Goal: Task Accomplishment & Management: Use online tool/utility

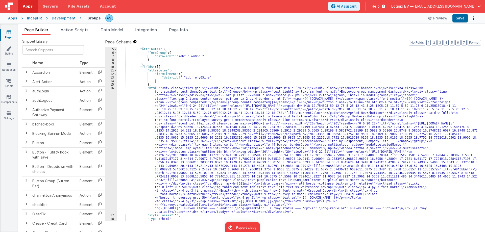
scroll to position [14, 0]
click at [200, 56] on div ""_note" : "GROUP 1" , "attributes" : { "formGroup" : { "data-idbf" : "idbf_g_wm…" at bounding box center [296, 134] width 359 height 181
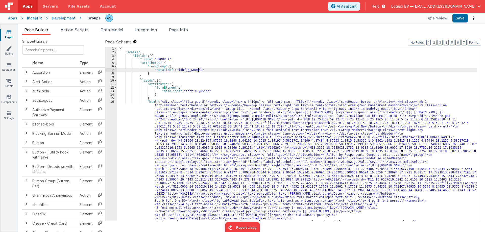
click at [207, 69] on div "[{ "schema" : { "fields" : [{ "_note" : "GROUP 1" , "attributes" : { "formGroup…" at bounding box center [296, 199] width 359 height 304
click at [132, 133] on div "[{ "schema" : { "fields" : [{ "_note" : "GROUP 1" , "attributes" : { "formGroup…" at bounding box center [296, 199] width 359 height 304
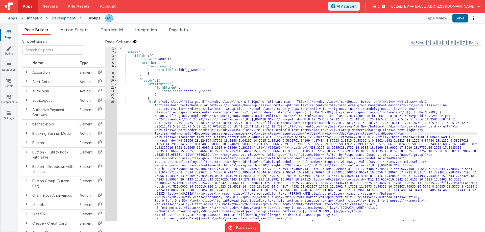
click at [113, 104] on div "1 2 3 4 5 6 7 8 9 10 11 12 13 14 15 16" at bounding box center [111, 199] width 12 height 304
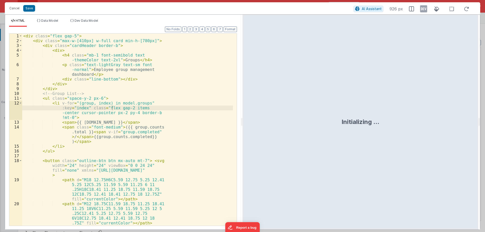
scroll to position [10, 0]
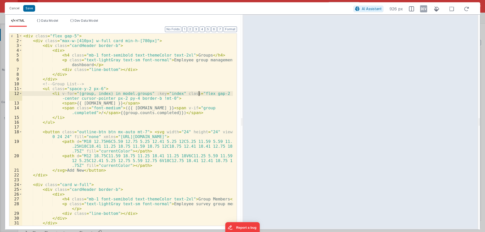
click at [22, 40] on div "2" at bounding box center [15, 40] width 13 height 5
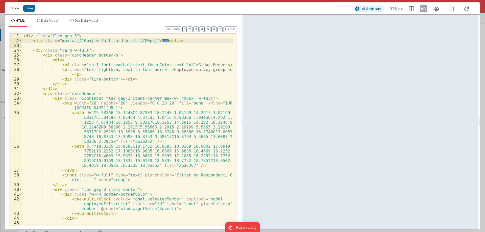
click at [73, 175] on div "< div class = "flex gap-5" > < div class = "max-w-[410px] w-full card min-h-[78…" at bounding box center [127, 137] width 210 height 206
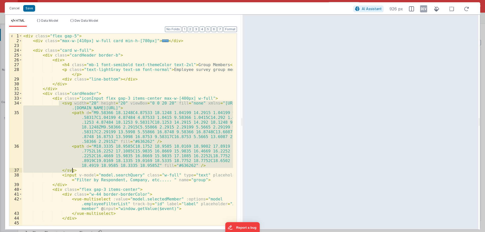
drag, startPoint x: 59, startPoint y: 103, endPoint x: 88, endPoint y: 171, distance: 74.2
click at [88, 171] on div "< div class = "flex gap-5" > < div class = "max-w-[410px] w-full card min-h-[78…" at bounding box center [127, 137] width 210 height 206
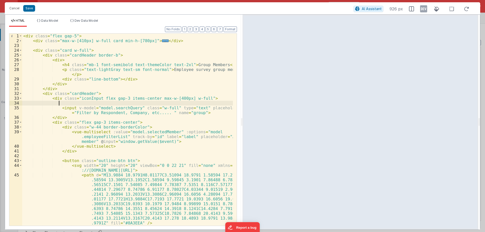
click at [198, 114] on div "< div class = "flex gap-5" > < div class = "max-w-[410px] w-full card min-h-[78…" at bounding box center [127, 142] width 210 height 216
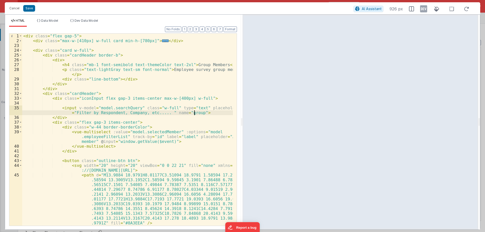
paste textarea
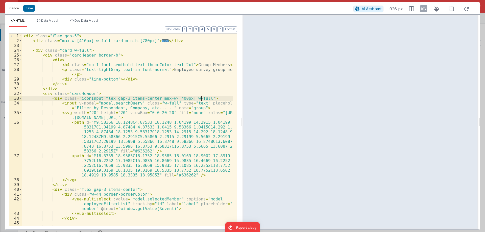
click at [68, 113] on div "< div class = "flex gap-5" > < div class = "max-w-[410px] w-full card min-h-[78…" at bounding box center [127, 137] width 210 height 206
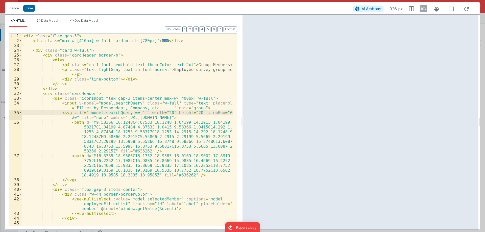
click at [206, 99] on div "< div class = "flex gap-5" > < div class = "max-w-[410px] w-full card min-h-[78…" at bounding box center [127, 137] width 210 height 206
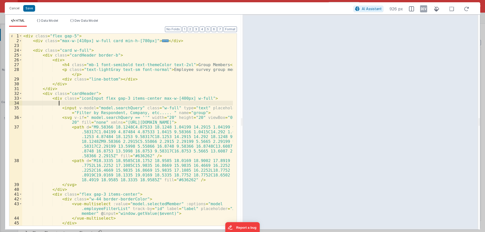
paste textarea
click at [75, 184] on div "< div class = "flex gap-5" > < div class = "max-w-[410px] w-full card min-h-[78…" at bounding box center [127, 135] width 210 height 202
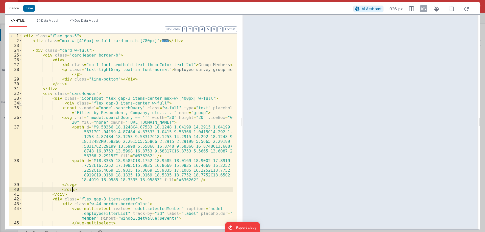
click at [21, 103] on span at bounding box center [20, 103] width 3 height 5
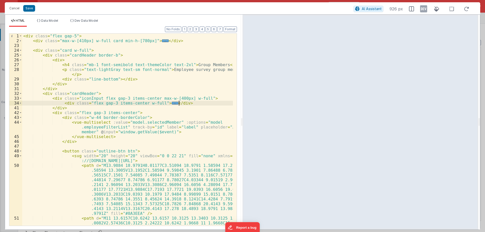
click at [181, 103] on div "< div class = "flex gap-5" > < div class = "max-w-[410px] w-full card min-h-[78…" at bounding box center [127, 142] width 210 height 216
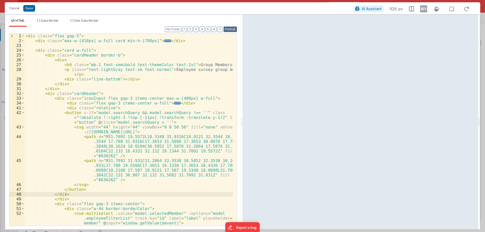
click at [234, 29] on button "Format" at bounding box center [229, 30] width 13 height 6
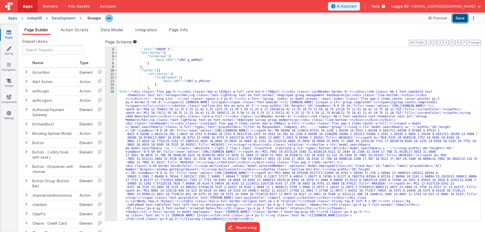
click at [464, 18] on button "Save" at bounding box center [459, 18] width 15 height 9
click at [111, 30] on span "Data Model" at bounding box center [111, 29] width 22 height 5
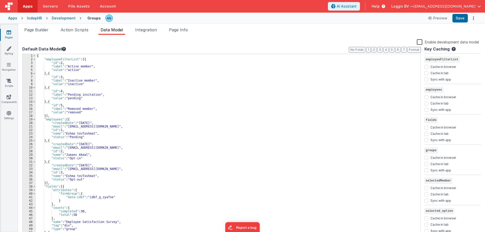
click at [48, 55] on div "{ "employeeFilterList" : [{ "id" : 2 , "label" : "Active member" , "value" : "a…" at bounding box center [226, 148] width 381 height 189
click at [457, 15] on button "Save" at bounding box center [459, 18] width 15 height 9
click at [47, 31] on span "Page Builder" at bounding box center [36, 29] width 24 height 5
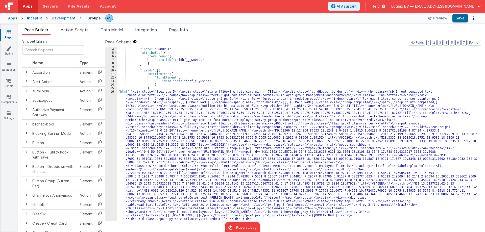
click at [109, 99] on div "16" at bounding box center [111, 159] width 12 height 138
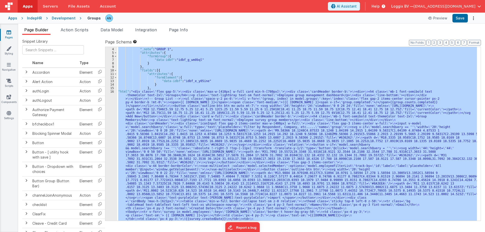
click at [109, 99] on div "3 4 5 6 7 8 9 10 11 12 13 14 15 16 17" at bounding box center [111, 201] width 12 height 315
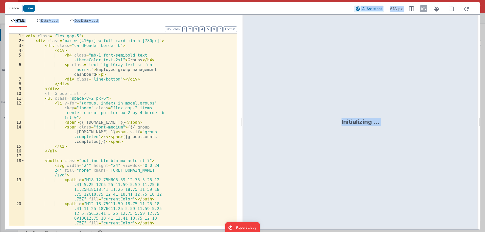
scroll to position [21, 0]
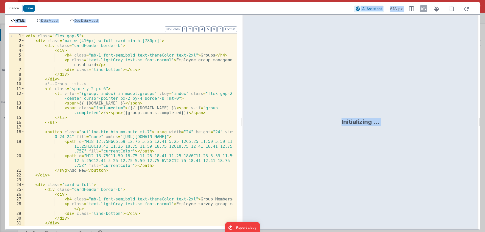
click at [395, 120] on html "Cancel Save AI Assistant 618 px HTML Data Model Dev Data Model Format 7 6 5 4 3…" at bounding box center [242, 116] width 485 height 232
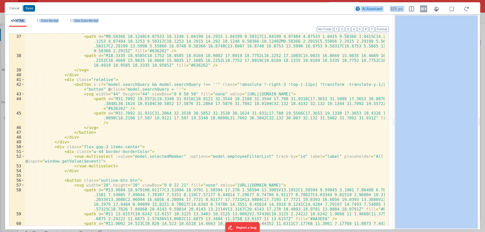
scroll to position [151, 0]
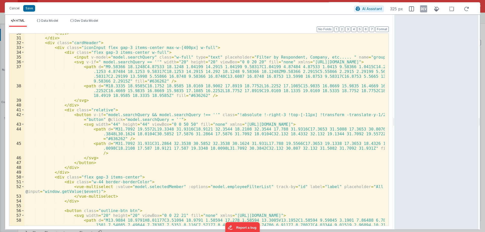
click at [148, 58] on div "</ div > </ div > < div class = "cardHeader" > < div class = "iconInput flex ga…" at bounding box center [204, 141] width 360 height 221
paste textarea
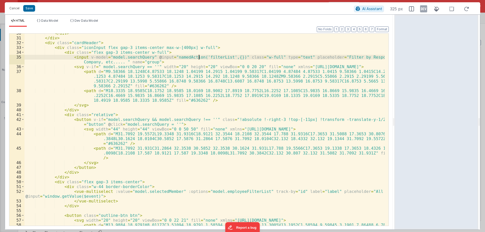
click at [200, 56] on div "</ div > </ div > < div class = "cardHeader" > < div class = "iconInput flex ga…" at bounding box center [204, 141] width 360 height 221
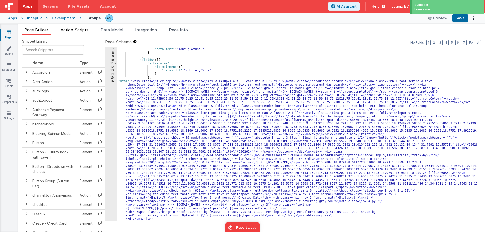
click at [84, 30] on span "Action Scripts" at bounding box center [75, 29] width 28 height 5
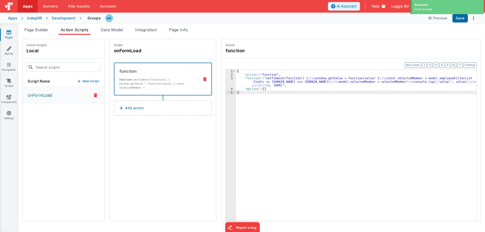
click at [83, 80] on p "New Script" at bounding box center [91, 81] width 17 height 5
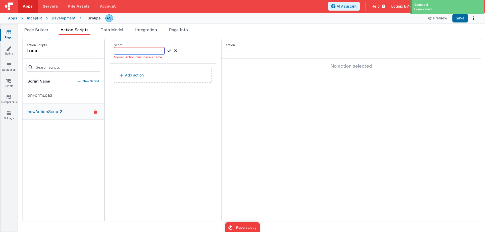
paste input "filterList"
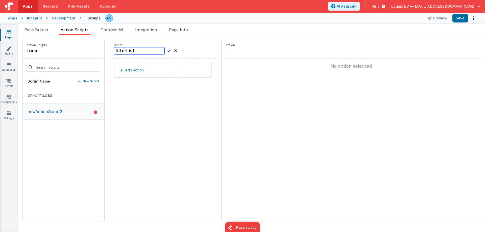
type input "filterList"
click at [167, 50] on icon at bounding box center [169, 51] width 4 height 6
click at [127, 72] on p "Add action" at bounding box center [134, 70] width 19 height 6
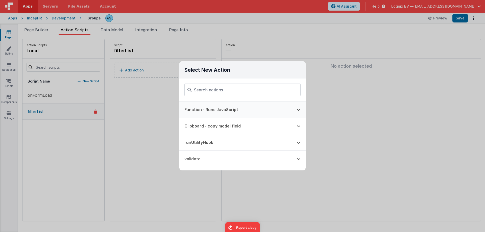
click at [192, 105] on button "Function - Runs JavaScript" at bounding box center [235, 109] width 112 height 16
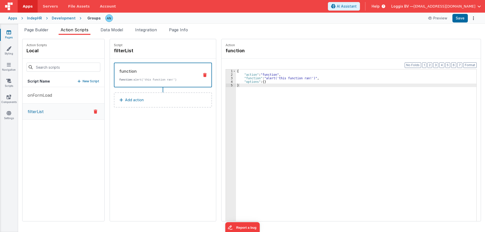
click at [266, 92] on div "{ "action" : "function" , "function" : "alert('this function ran!')" , "options…" at bounding box center [358, 156] width 245 height 174
click at [284, 87] on div "{ "action" : "debounce" , "options" : { "leading" : false , "name" : "myDebounc…" at bounding box center [358, 156] width 243 height 174
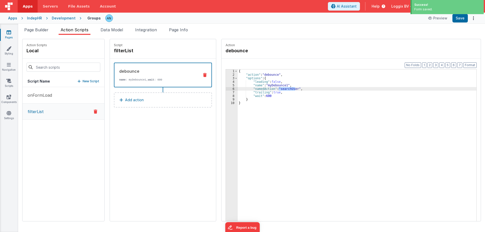
click at [284, 88] on div "{ "action" : "debounce" , "options" : { "leading" : false , "name" : "myDebounc…" at bounding box center [356, 152] width 239 height 167
click at [290, 89] on div "{ "action" : "debounce" , "options" : { "leading" : false , "name" : "myDebounc…" at bounding box center [358, 156] width 243 height 174
click at [285, 88] on div "{ "action" : "debounce" , "options" : { "leading" : false , "name" : "myDebounc…" at bounding box center [358, 156] width 243 height 174
click at [78, 79] on button "New Script" at bounding box center [88, 81] width 22 height 5
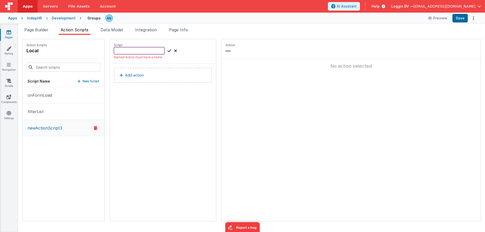
paste input "searchMember"
type input "searchMember"
click at [167, 51] on icon at bounding box center [169, 51] width 4 height 6
click at [141, 67] on button "Add action" at bounding box center [163, 70] width 98 height 15
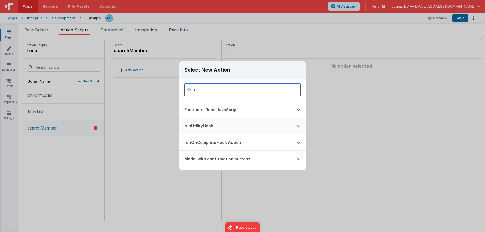
type input "u"
click at [198, 126] on button "runUtilityHook" at bounding box center [235, 126] width 112 height 16
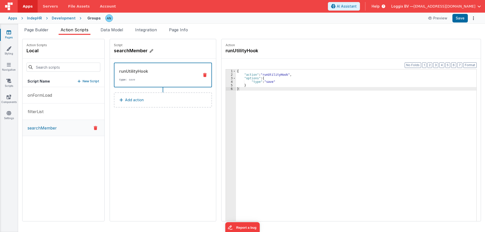
click at [127, 51] on h4 "searchMember" at bounding box center [152, 50] width 76 height 7
click at [127, 51] on input "searchMember" at bounding box center [139, 50] width 50 height 7
click at [260, 82] on div "{ "action" : "runUtilityHook" , "options" : { "type" : "save" } }" at bounding box center [358, 156] width 245 height 174
click at [284, 75] on div "{ "action" : "runUtilityHook" , "options" : { "type" : "searchMember" } }" at bounding box center [358, 156] width 245 height 174
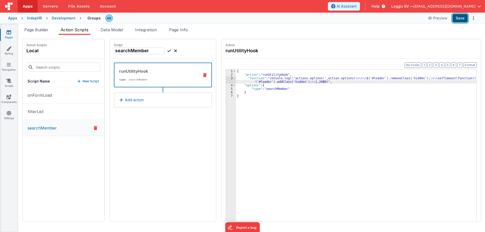
click at [463, 15] on button "Save" at bounding box center [459, 18] width 15 height 9
click at [460, 15] on button "Save" at bounding box center [459, 18] width 15 height 9
click at [467, 65] on button "Format" at bounding box center [469, 65] width 13 height 6
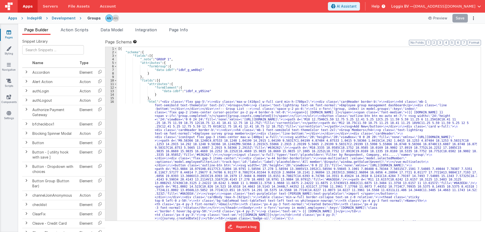
click at [65, 19] on div "Development" at bounding box center [64, 18] width 24 height 5
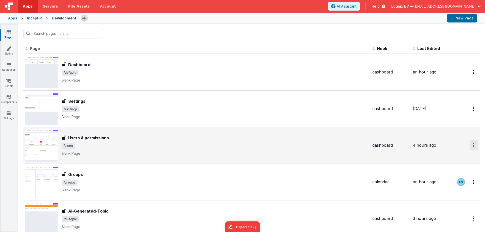
click at [469, 144] on button "Options" at bounding box center [473, 145] width 8 height 10
click at [445, 156] on link "Legacy Editor" at bounding box center [455, 156] width 44 height 9
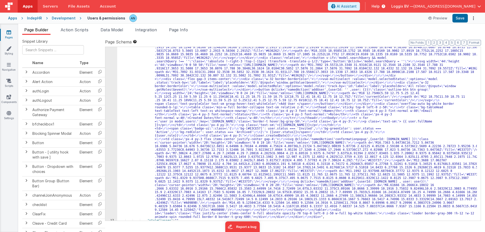
scroll to position [76, 0]
click at [148, 98] on div ""html" : "<div class= \" bg-white border border-borderColor rounded-lg \" > \r\…" at bounding box center [296, 210] width 359 height 372
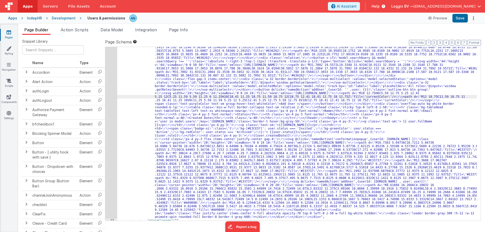
click at [112, 74] on div "16" at bounding box center [111, 121] width 12 height 194
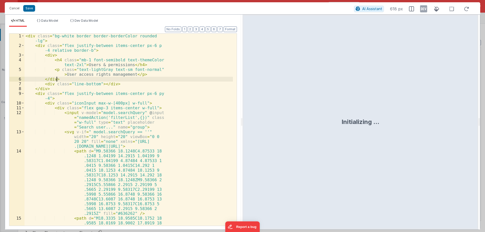
click at [110, 72] on div "< div class = "bg-white border border-borderColor rounded -lg" > < div class = …" at bounding box center [128, 162] width 208 height 256
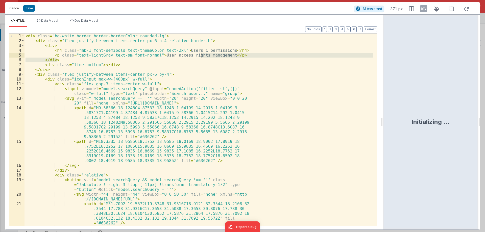
drag, startPoint x: 241, startPoint y: 123, endPoint x: 383, endPoint y: 112, distance: 142.5
click at [383, 112] on html "Cancel Save AI Assistant 371 px HTML Data Model Dev Data Model Format 7 6 5 4 3…" at bounding box center [242, 116] width 485 height 232
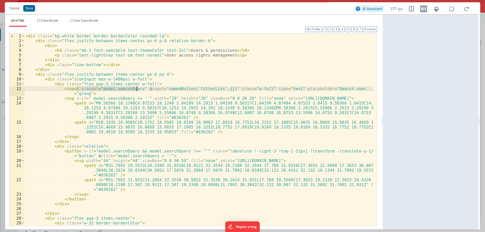
drag, startPoint x: 77, startPoint y: 89, endPoint x: 137, endPoint y: 88, distance: 59.8
click at [137, 88] on div "< div class = "bg-white border border-borderColor rounded-lg" > < div class = "…" at bounding box center [198, 137] width 348 height 206
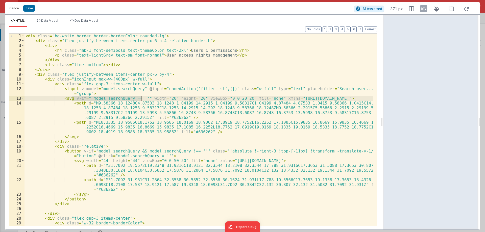
drag, startPoint x: 71, startPoint y: 98, endPoint x: 142, endPoint y: 98, distance: 70.2
click at [142, 98] on div "< div class = "bg-white border border-borderColor rounded-lg" > < div class = "…" at bounding box center [198, 137] width 348 height 206
click at [23, 99] on span at bounding box center [22, 98] width 3 height 5
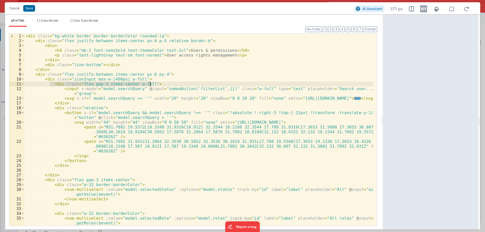
drag, startPoint x: 50, startPoint y: 85, endPoint x: 163, endPoint y: 85, distance: 112.8
click at [163, 85] on div "< div class = "bg-white border border-borderColor rounded-lg" > < div class = "…" at bounding box center [198, 135] width 348 height 202
click at [22, 107] on span at bounding box center [22, 107] width 3 height 5
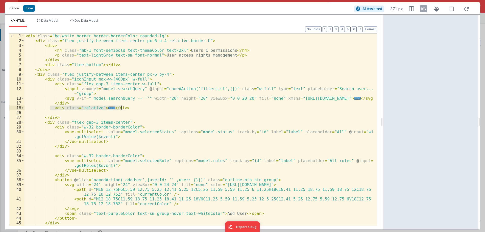
drag, startPoint x: 51, startPoint y: 107, endPoint x: 151, endPoint y: 107, distance: 99.9
click at [151, 107] on div "< div class = "bg-white border border-borderColor rounded-lg" > < div class = "…" at bounding box center [198, 135] width 348 height 202
drag, startPoint x: 47, startPoint y: 20, endPoint x: 45, endPoint y: 22, distance: 2.9
click at [46, 21] on span "Data Model" at bounding box center [49, 21] width 17 height 4
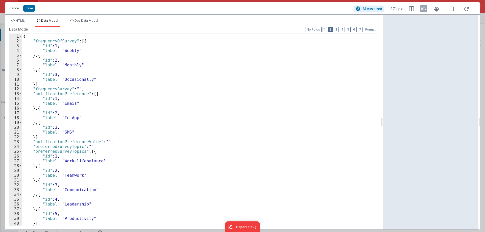
click at [330, 29] on button "2" at bounding box center [330, 30] width 5 height 6
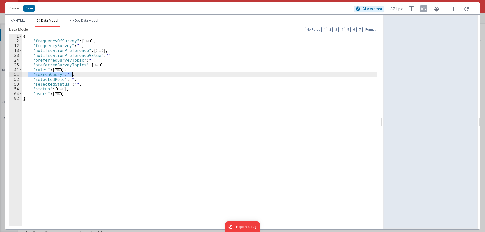
drag, startPoint x: 28, startPoint y: 76, endPoint x: 83, endPoint y: 75, distance: 55.5
click at [83, 75] on div "{ "frequencyOfSurvey" : [ ... ] , "frequencySurvey" : "" , "notificationPrefere…" at bounding box center [199, 134] width 354 height 201
click at [26, 20] on li "HTML" at bounding box center [18, 23] width 18 height 8
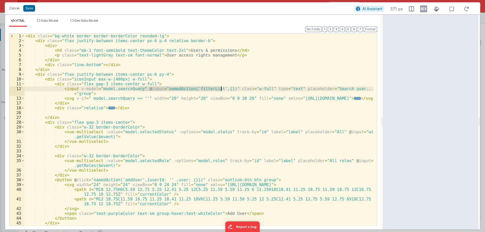
drag, startPoint x: 140, startPoint y: 90, endPoint x: 221, endPoint y: 90, distance: 81.5
click at [221, 90] on div "< div class = "bg-white border border-borderColor rounded-lg" > < div class = "…" at bounding box center [198, 135] width 348 height 202
click at [20, 6] on button "Cancel" at bounding box center [14, 8] width 15 height 7
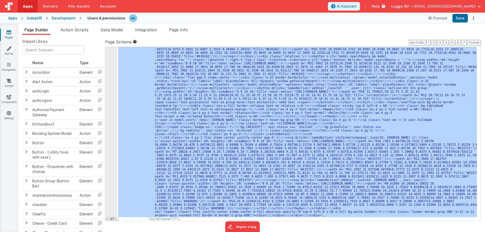
click at [87, 30] on span "Action Scripts" at bounding box center [75, 29] width 28 height 5
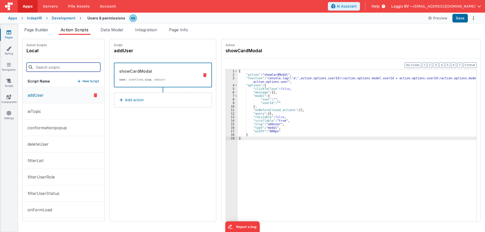
click at [46, 68] on input at bounding box center [64, 67] width 74 height 9
paste input "filterList"
type input "filterList"
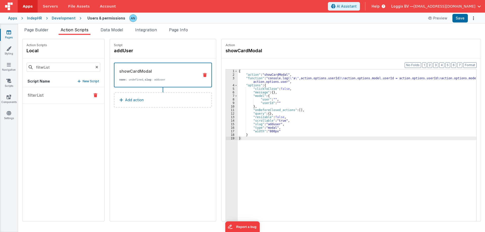
click at [39, 96] on p "filterList" at bounding box center [33, 95] width 19 height 6
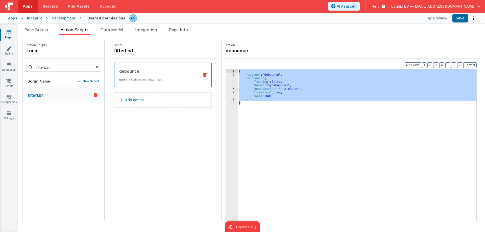
drag, startPoint x: 245, startPoint y: 105, endPoint x: 226, endPoint y: 67, distance: 43.0
click at [226, 67] on div "Format 7 6 5 4 3 2 1 No Folds 1 2 3 4 5 6 7 8 9 10 { "action" : "debounce" , "o…" at bounding box center [350, 150] width 259 height 182
click at [95, 68] on icon at bounding box center [96, 67] width 3 height 17
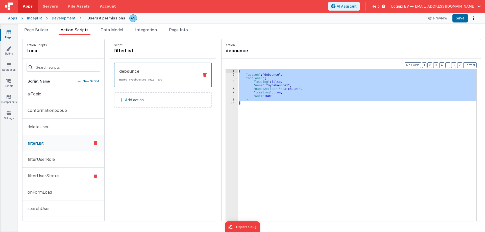
scroll to position [34, 0]
click at [40, 195] on p "searchUser" at bounding box center [36, 192] width 25 height 6
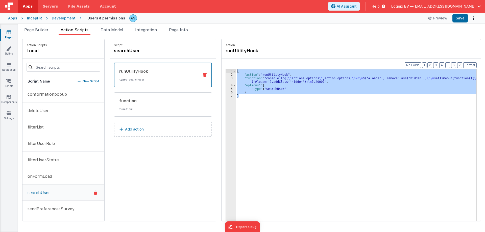
drag, startPoint x: 239, startPoint y: 98, endPoint x: 220, endPoint y: 68, distance: 34.9
click at [221, 68] on div "Format 7 6 5 4 3 2 1 No Folds 1 2 3 4 5 6 7 { "action" : "runUtilityHook" , "fu…" at bounding box center [350, 150] width 259 height 182
click at [261, 79] on div "{ "action" : "runUtilityHook" , "function" : "console.log( \" actions.options \…" at bounding box center [356, 152] width 240 height 167
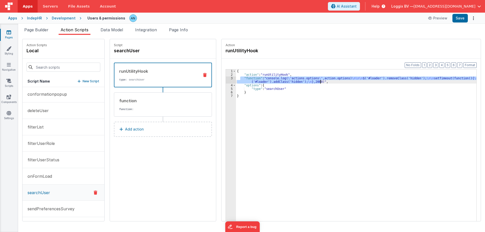
drag, startPoint x: 236, startPoint y: 77, endPoint x: 326, endPoint y: 82, distance: 90.7
click at [326, 82] on div "{ "action" : "runUtilityHook" , "function" : "console.log( \" actions.options \…" at bounding box center [358, 156] width 245 height 174
click at [167, 101] on div "function" at bounding box center [157, 101] width 76 height 6
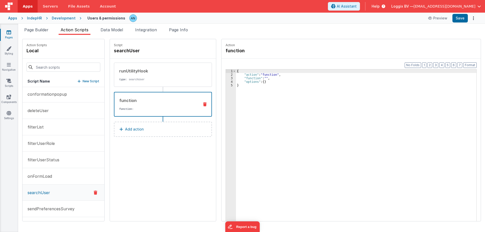
click at [203, 104] on icon at bounding box center [205, 104] width 4 height 4
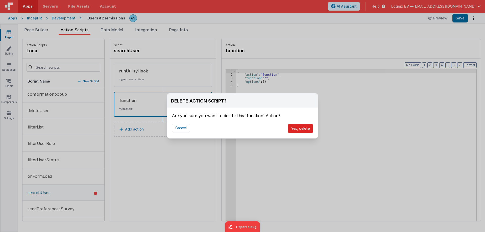
click at [302, 128] on button "Yes, delete" at bounding box center [300, 129] width 25 height 10
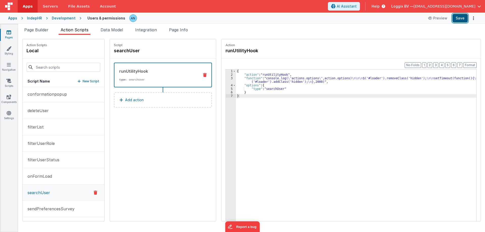
click at [460, 21] on button "Save" at bounding box center [459, 18] width 15 height 9
click at [470, 64] on button "Format" at bounding box center [469, 65] width 13 height 6
click at [462, 18] on button "Save" at bounding box center [459, 18] width 15 height 9
click at [35, 29] on span "Page Builder" at bounding box center [36, 29] width 24 height 5
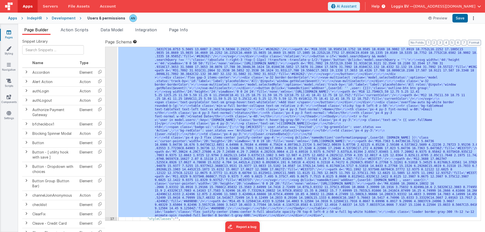
click at [165, 119] on div ""html" : "<div class= \" bg-white border border-borderColor rounded-lg \" > \r\…" at bounding box center [296, 134] width 359 height 174
click at [111, 93] on div "16" at bounding box center [111, 120] width 12 height 194
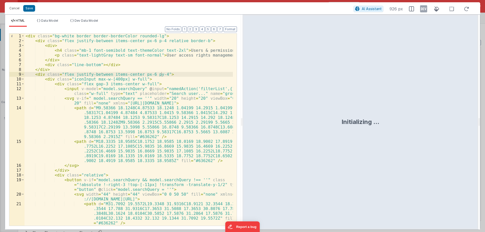
click at [243, 120] on div "Initializing ..." at bounding box center [360, 122] width 236 height 215
drag, startPoint x: 241, startPoint y: 119, endPoint x: 401, endPoint y: 120, distance: 159.5
click at [412, 116] on html "Cancel Save AI Assistant 926 px HTML Data Model Dev Data Model Format 7 6 5 4 3…" at bounding box center [242, 116] width 485 height 232
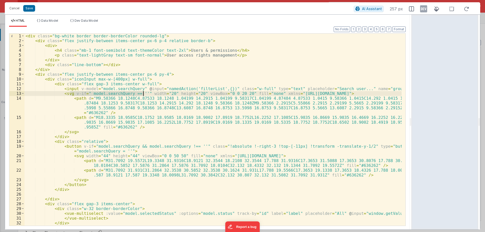
drag, startPoint x: 71, startPoint y: 93, endPoint x: 142, endPoint y: 93, distance: 71.2
click at [142, 93] on div "< div class = "bg-white border border-borderColor rounded-lg" > < div class = "…" at bounding box center [212, 135] width 377 height 202
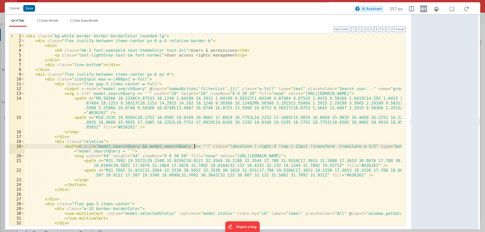
drag, startPoint x: 78, startPoint y: 147, endPoint x: 195, endPoint y: 145, distance: 116.4
click at [195, 145] on div "< div class = "bg-white border border-borderColor rounded-lg" > < div class = "…" at bounding box center [212, 135] width 377 height 202
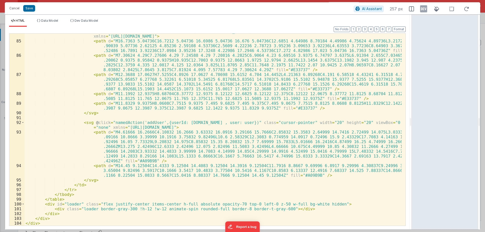
scroll to position [455, 0]
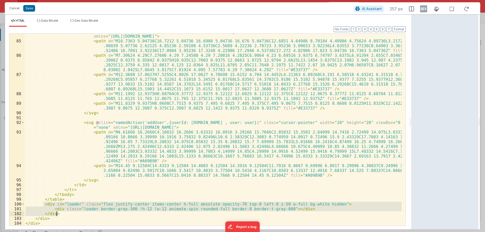
drag, startPoint x: 43, startPoint y: 204, endPoint x: 62, endPoint y: 213, distance: 21.0
click at [62, 213] on div "< svg @ click = "namedAction('conformationpopup',{userId: user.id })" class = "…" at bounding box center [212, 132] width 377 height 206
click at [16, 8] on button "Cancel" at bounding box center [14, 8] width 15 height 7
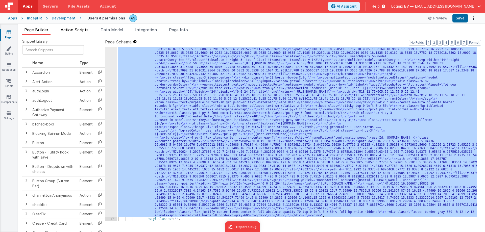
click at [72, 30] on span "Action Scripts" at bounding box center [75, 29] width 28 height 5
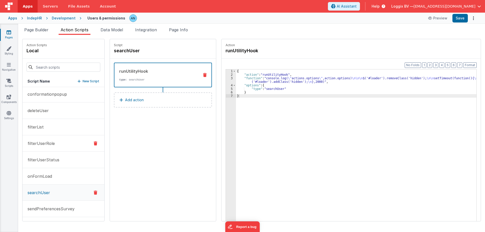
click at [46, 142] on p "filterUserRole" at bounding box center [39, 143] width 30 height 6
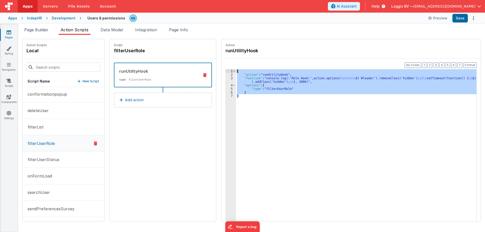
drag, startPoint x: 237, startPoint y: 98, endPoint x: 224, endPoint y: 64, distance: 36.3
click at [224, 64] on div "Format 7 6 5 4 3 2 1 No Folds 1 2 3 4 5 6 7 { "action" : "runUtilityHook" , "fu…" at bounding box center [350, 150] width 259 height 182
click at [256, 85] on div "{ "action" : "runUtilityHook" , "function" : "console.log( \" Role Hook \" ,act…" at bounding box center [356, 152] width 240 height 167
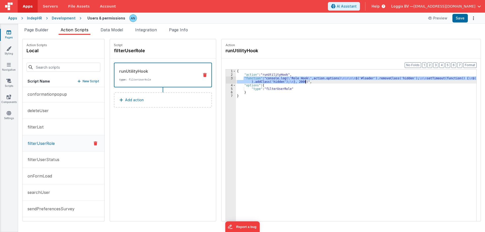
drag, startPoint x: 238, startPoint y: 77, endPoint x: 304, endPoint y: 81, distance: 65.7
click at [304, 81] on div "{ "action" : "runUtilityHook" , "function" : "console.log( \" Role Hook \" ,act…" at bounding box center [358, 156] width 245 height 174
click at [39, 26] on div "Page Builder Action Scripts Data Model Integration Page Info Snippet Library Na…" at bounding box center [251, 128] width 466 height 208
click at [40, 29] on span "Page Builder" at bounding box center [36, 29] width 24 height 5
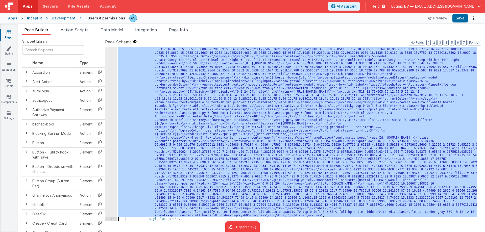
click at [132, 89] on div ""html" : "<div class= \" bg-white border border-borderColor rounded-lg \" > \r\…" at bounding box center [296, 134] width 359 height 174
click at [108, 72] on div "16" at bounding box center [111, 120] width 12 height 194
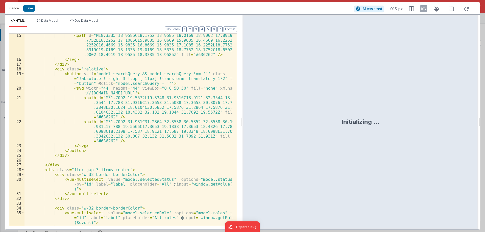
scroll to position [212, 0]
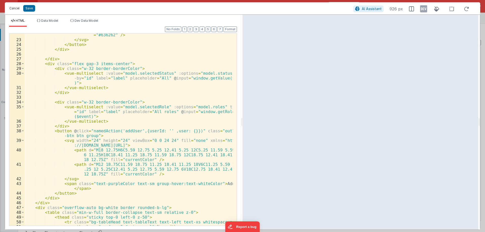
click at [10, 8] on button "Cancel" at bounding box center [14, 8] width 15 height 7
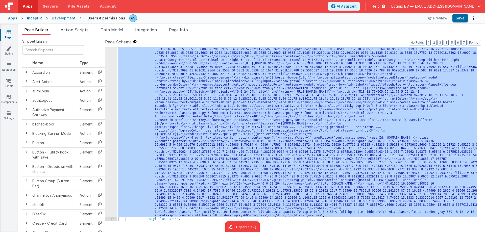
click at [73, 27] on div at bounding box center [242, 116] width 485 height 232
click at [73, 29] on span "Action Scripts" at bounding box center [75, 29] width 28 height 5
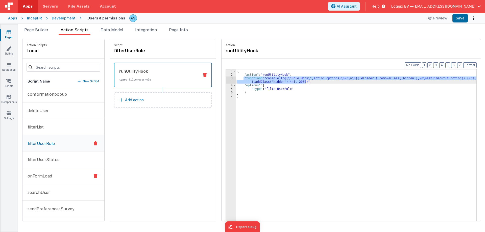
click at [48, 176] on p "onFormLoad" at bounding box center [38, 176] width 28 height 6
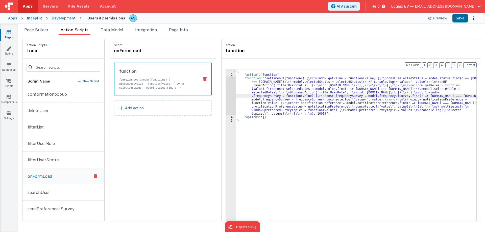
click at [249, 97] on div "{ "action" : "function" , "function" : "setTimeout(function() { \r\n window.get…" at bounding box center [358, 156] width 245 height 174
click at [226, 87] on div "3" at bounding box center [231, 95] width 10 height 39
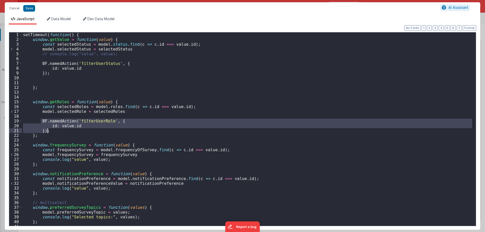
drag, startPoint x: 40, startPoint y: 121, endPoint x: 52, endPoint y: 129, distance: 14.3
click at [52, 129] on div "setTimeout ( function ( ) { window . getValue = function ( value ) { const sele…" at bounding box center [247, 133] width 450 height 203
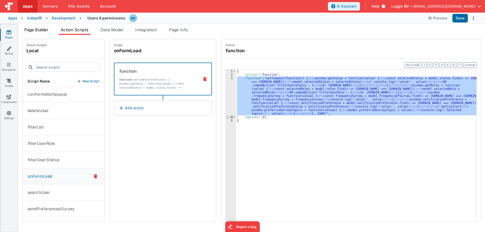
click at [30, 29] on span "Page Builder" at bounding box center [36, 29] width 24 height 5
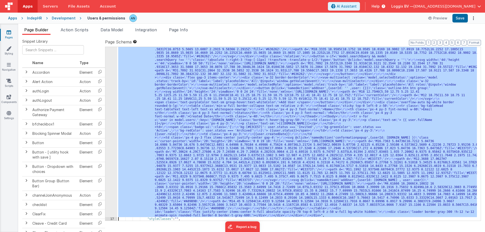
click at [127, 124] on div ""html" : "<div class= \" bg-white border border-borderColor rounded-lg \" > \r\…" at bounding box center [296, 134] width 359 height 174
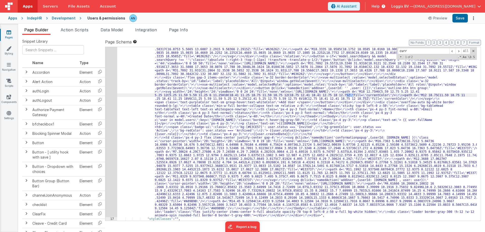
type input "curr"
click at [359, 96] on div ""html" : "<div class= \" bg-white border border-borderColor rounded-lg \" > \r\…" at bounding box center [296, 209] width 359 height 372
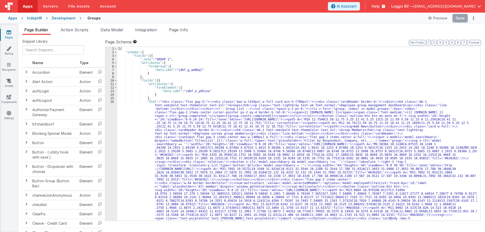
click at [156, 112] on div "[{ "schema" : { "fields" : [{ "_note" : "GROUP 1" , "attributes" : { "formGroup…" at bounding box center [296, 211] width 359 height 329
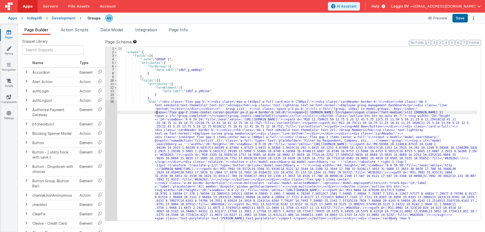
click at [112, 112] on div "16" at bounding box center [111, 176] width 12 height 152
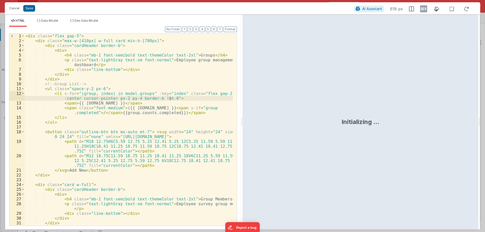
click at [240, 121] on div "Format 7 6 5 4 3 2 1 No Folds 1 2 3 4 5 6 7 8 9 10 11 12 13 14 15 16 17 18 19 2…" at bounding box center [123, 128] width 236 height 203
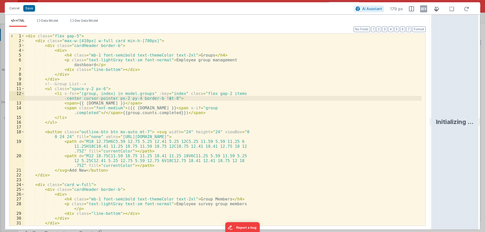
drag, startPoint x: 241, startPoint y: 120, endPoint x: 484, endPoint y: 126, distance: 243.9
click at [484, 126] on html "Cancel Save AI Assistant 179 px HTML Data Model Dev Data Model Format 7 6 5 4 3…" at bounding box center [242, 116] width 485 height 232
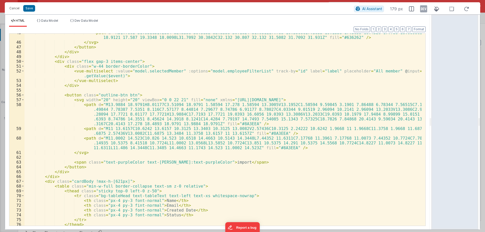
scroll to position [182, 0]
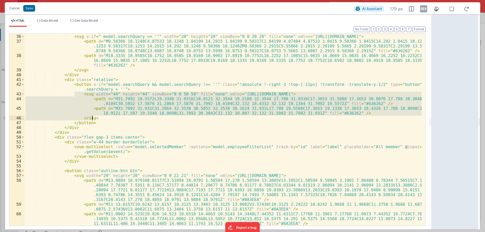
drag, startPoint x: 76, startPoint y: 94, endPoint x: 136, endPoint y: 119, distance: 64.5
click at [136, 119] on div "< input v-model = "model.searchQuery" @ input = "namedAction('filterList',{})" …" at bounding box center [222, 127] width 397 height 206
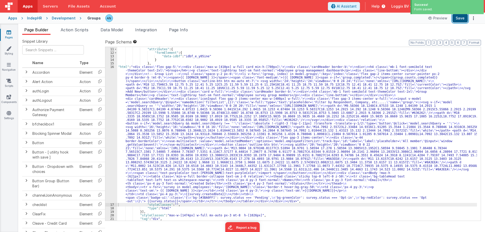
click at [461, 20] on button "Save" at bounding box center [459, 18] width 15 height 9
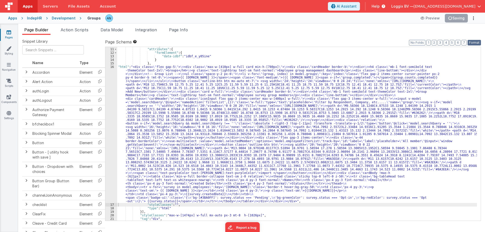
click at [471, 41] on button "Format" at bounding box center [473, 43] width 13 height 6
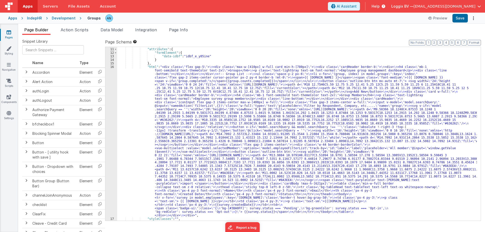
click at [151, 108] on div ""fields" : [{ "attributes" : { "formElement" : { "data-idbf" : "idbf_e_y05ine" …" at bounding box center [296, 134] width 359 height 181
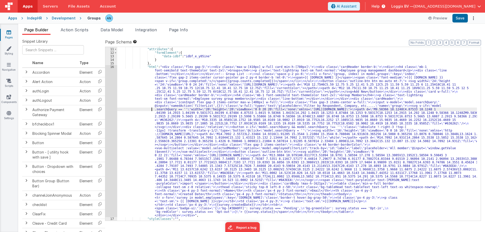
click at [113, 82] on div "16" at bounding box center [111, 141] width 12 height 152
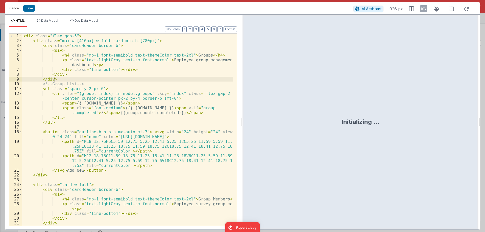
drag, startPoint x: 241, startPoint y: 120, endPoint x: 484, endPoint y: 117, distance: 243.6
click at [484, 117] on html "Cancel Save AI Assistant 926 px HTML Data Model Dev Data Model Format 7 6 5 4 3…" at bounding box center [242, 116] width 485 height 232
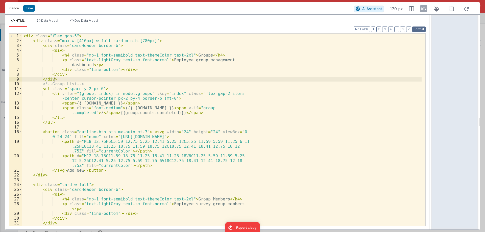
click at [418, 30] on button "Format" at bounding box center [418, 30] width 13 height 6
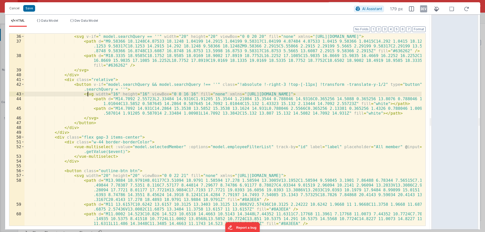
click at [89, 93] on div "< input v-model = "model.searchQuery" @ input = "namedAction('filterList',{})" …" at bounding box center [222, 127] width 397 height 206
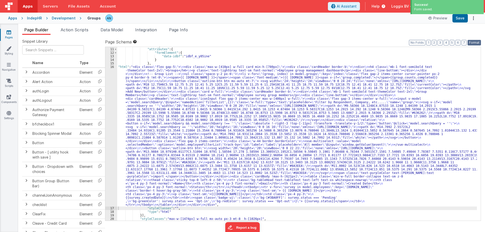
click at [474, 41] on button "Format" at bounding box center [473, 43] width 13 height 6
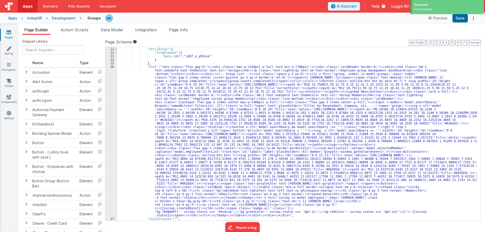
click at [467, 17] on div "Preview Save" at bounding box center [451, 18] width 52 height 9
click at [458, 18] on button "Save" at bounding box center [459, 18] width 15 height 9
click at [183, 85] on div ""fields" : [{ "attributes" : { "formElement" : { "data-idbf" : "idbf_e_y05ine" …" at bounding box center [296, 134] width 359 height 181
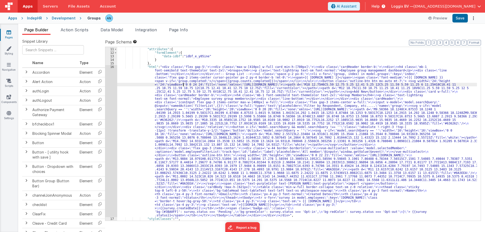
click at [106, 78] on div "16" at bounding box center [111, 141] width 12 height 152
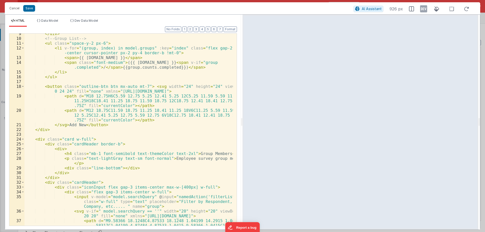
scroll to position [136, 0]
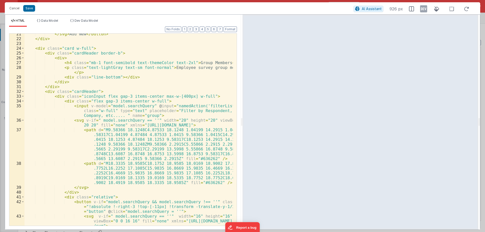
click at [196, 159] on div "</ svg > Add New </ button > </ div > < div class = "card w-full" > < div class…" at bounding box center [128, 142] width 208 height 221
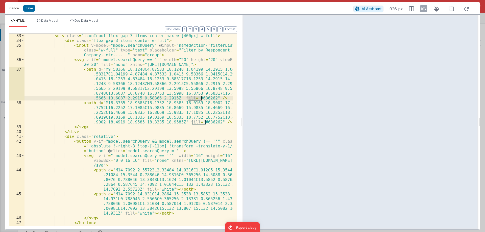
scroll to position [197, 0]
click at [134, 214] on div "< div class = "iconInput flex gap-3 items-center max-w-[400px] w-full" > < div …" at bounding box center [128, 134] width 208 height 202
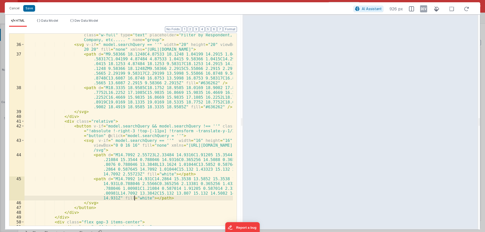
scroll to position [212, 0]
click at [135, 198] on div "< input v-model = "model.searchQuery" @ input = "namedAction('filterList',{})" …" at bounding box center [128, 138] width 208 height 221
paste textarea
click at [134, 197] on div "< input v-model = "model.searchQuery" @ input = "namedAction('filterList',{})" …" at bounding box center [128, 138] width 208 height 221
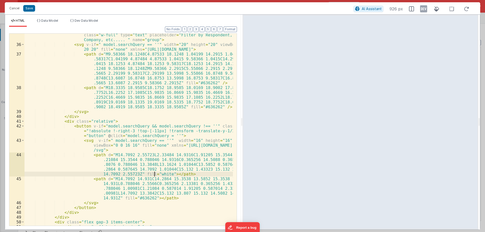
click at [153, 173] on div "< input v-model = "model.searchQuery" @ input = "namedAction('filterList',{})" …" at bounding box center [128, 138] width 208 height 221
click at [142, 198] on div "< input v-model = "model.searchQuery" @ input = "namedAction('filterList',{})" …" at bounding box center [128, 138] width 208 height 221
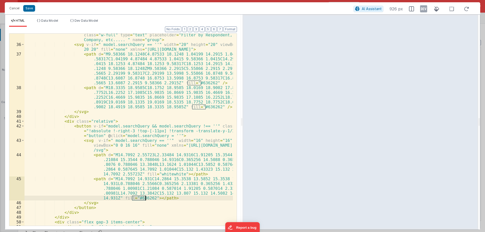
click at [142, 198] on div "< input v-model = "model.searchQuery" @ input = "namedAction('filterList',{})" …" at bounding box center [128, 138] width 208 height 221
click at [157, 173] on div "< input v-model = "model.searchQuery" @ input = "namedAction('filterList',{})" …" at bounding box center [128, 138] width 208 height 221
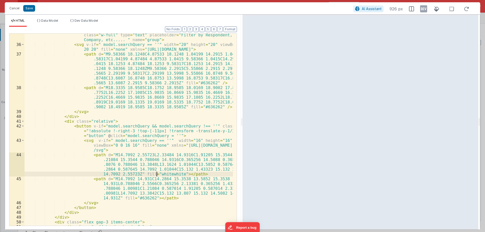
click at [157, 173] on div "< input v-model = "model.searchQuery" @ input = "namedAction('filterList',{})" …" at bounding box center [128, 138] width 208 height 221
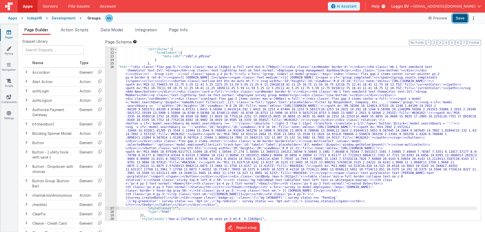
click at [463, 21] on button "Save" at bounding box center [459, 18] width 15 height 9
click at [478, 41] on button "Format" at bounding box center [473, 43] width 13 height 6
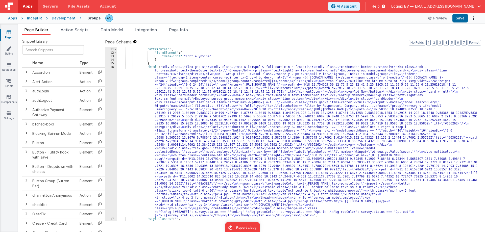
click at [151, 112] on div ""fields" : [{ "attributes" : { "formElement" : { "data-idbf" : "idbf_e_y05ine" …" at bounding box center [296, 134] width 359 height 181
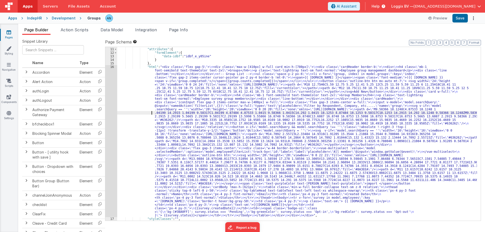
click at [111, 101] on div "16" at bounding box center [111, 141] width 12 height 152
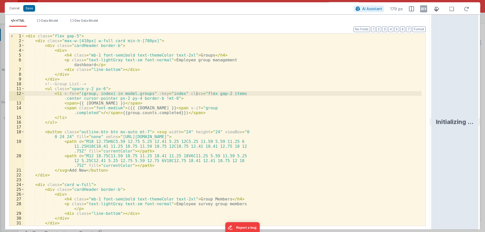
drag, startPoint x: 242, startPoint y: 120, endPoint x: 484, endPoint y: 109, distance: 242.8
click at [484, 109] on html "Cancel Save AI Assistant 179 px HTML Data Model Dev Data Model Format 7 6 5 4 3…" at bounding box center [242, 116] width 485 height 232
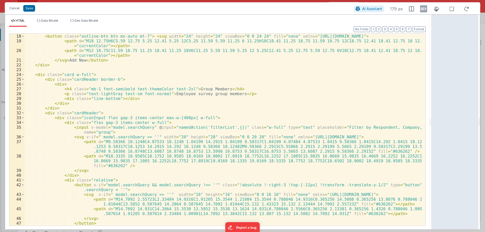
scroll to position [81, 0]
drag, startPoint x: 87, startPoint y: 186, endPoint x: 204, endPoint y: 185, distance: 117.6
click at [204, 185] on div "< button class = "outline-btn btn mx-auto mt-7" > < svg width = "24" height = "…" at bounding box center [222, 130] width 397 height 202
click at [97, 137] on div "< button class = "outline-btn btn mx-auto mt-7" > < svg width = "24" height = "…" at bounding box center [222, 130] width 397 height 202
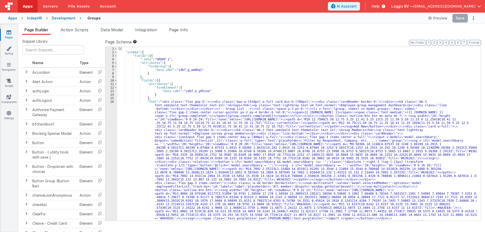
click at [137, 130] on div "[{ "schema" : { "fields" : [{ "_note" : "GROUP 1" , "attributes" : { "formGroup…" at bounding box center [296, 211] width 359 height 329
click at [113, 122] on div "16" at bounding box center [111, 176] width 12 height 152
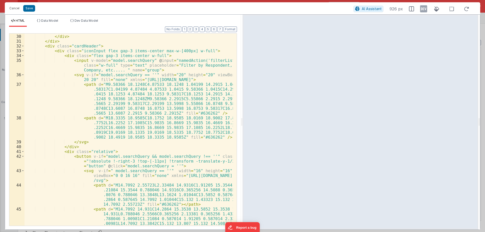
scroll to position [197, 0]
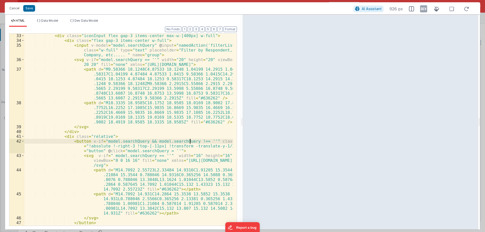
click at [190, 141] on div "< div class = "iconInput flex gap-3 items-center max-w-[400px] w-full" > < div …" at bounding box center [128, 134] width 208 height 202
click at [141, 140] on div "< div class = "iconInput flex gap-3 items-center max-w-[400px] w-full" > < div …" at bounding box center [128, 134] width 208 height 202
drag, startPoint x: 93, startPoint y: 156, endPoint x: 161, endPoint y: 155, distance: 68.1
click at [161, 155] on div "< div class = "iconInput flex gap-3 items-center max-w-[400px] w-full" > < div …" at bounding box center [128, 134] width 208 height 202
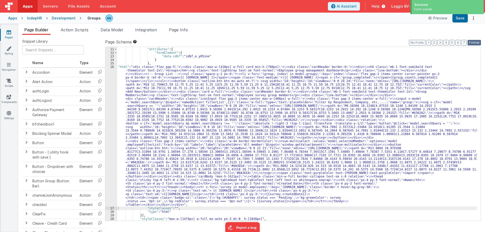
click at [478, 42] on button "Format" at bounding box center [473, 43] width 13 height 6
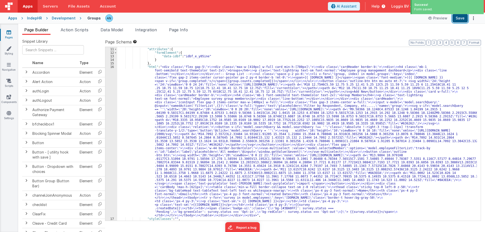
click at [462, 17] on button "Save" at bounding box center [459, 18] width 15 height 9
click at [163, 128] on div ""fields" : [{ "attributes" : { "formElement" : { "data-idbf" : "idbf_e_y05ine" …" at bounding box center [296, 134] width 359 height 181
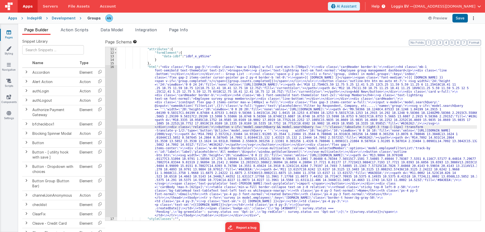
click at [105, 91] on div "10 11 12 13 14 15 16 17 18 19 "fields" : [{ "attributes" : { "formElement" : { …" at bounding box center [293, 134] width 376 height 174
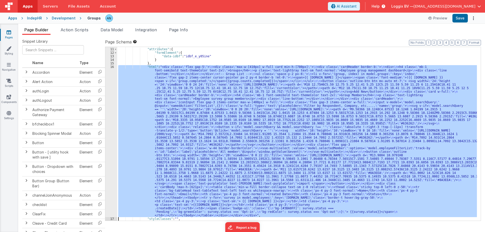
click at [110, 92] on div "16" at bounding box center [111, 141] width 12 height 152
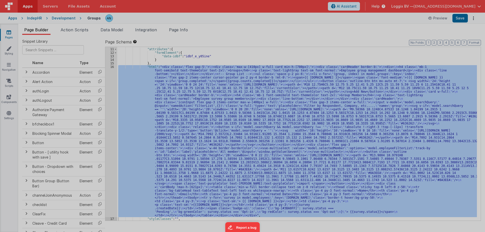
click at [110, 92] on div at bounding box center [242, 116] width 485 height 232
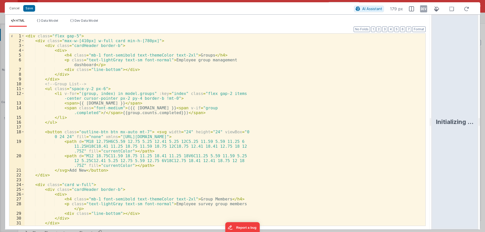
drag, startPoint x: 242, startPoint y: 121, endPoint x: 484, endPoint y: 117, distance: 242.8
click at [484, 119] on html "Cancel Save AI Assistant 179 px HTML Data Model Dev Data Model Format 7 6 5 4 3…" at bounding box center [242, 116] width 485 height 232
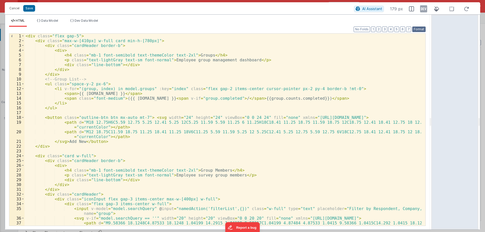
click at [420, 30] on button "Format" at bounding box center [418, 30] width 13 height 6
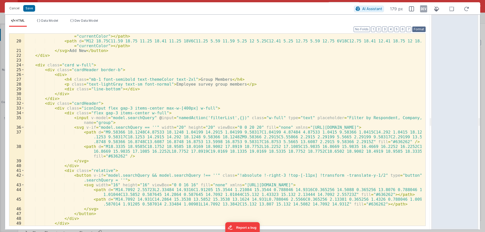
scroll to position [91, 0]
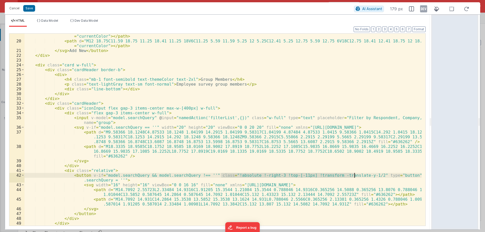
drag, startPoint x: 220, startPoint y: 174, endPoint x: 355, endPoint y: 175, distance: 134.8
click at [355, 175] on div "< path d = "M18 12.75H6C5.59 12.75 5.25 12.41 5.25 12C5.25 11.59 5.59 11.25 6 1…" at bounding box center [222, 132] width 397 height 206
click at [28, 7] on button "Save" at bounding box center [29, 8] width 12 height 7
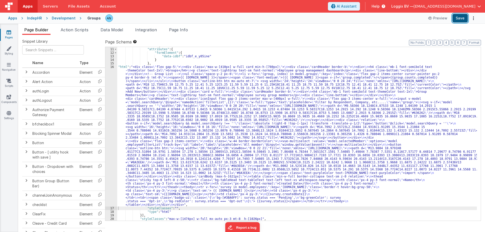
click at [455, 19] on button "Save" at bounding box center [459, 18] width 15 height 9
click at [474, 41] on button "Format" at bounding box center [473, 43] width 13 height 6
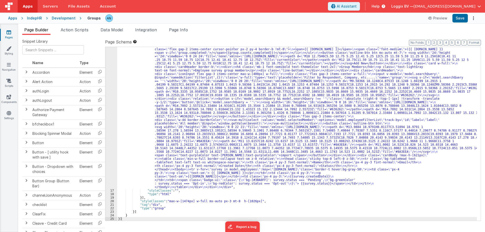
scroll to position [63, 0]
click at [127, 147] on div ""html" : "<div class= \" flex gap-5 \" > \n <div class= \" max-w-[410px] w-full…" at bounding box center [296, 201] width 359 height 329
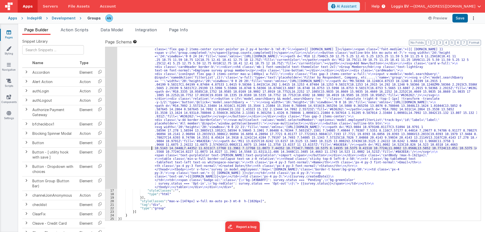
click at [111, 135] on div "16" at bounding box center [111, 113] width 12 height 152
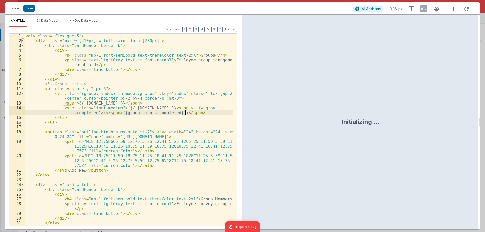
click at [22, 41] on span at bounding box center [22, 40] width 3 height 5
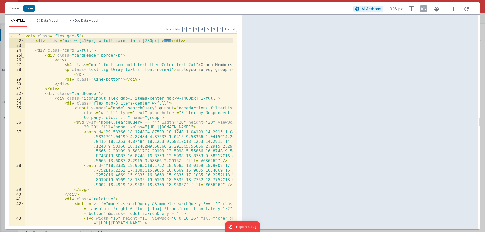
click at [22, 55] on span at bounding box center [22, 55] width 3 height 5
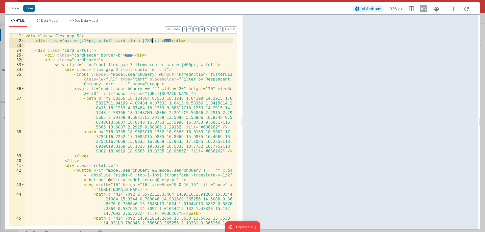
click at [24, 60] on span at bounding box center [22, 60] width 3 height 5
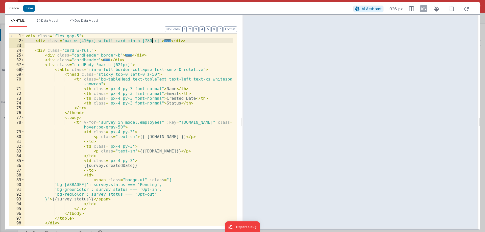
click at [24, 69] on span at bounding box center [22, 69] width 3 height 5
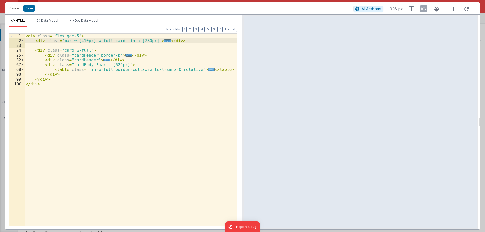
click at [219, 69] on div "< div class = "flex gap-5" > < div class = "max-w-[410px] w-full card min-h-[78…" at bounding box center [130, 135] width 212 height 202
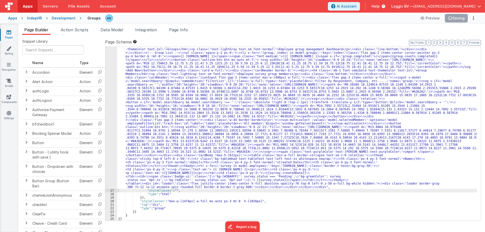
scroll to position [56, 0]
click at [460, 16] on button "Save" at bounding box center [459, 18] width 15 height 9
click at [474, 41] on button "Format" at bounding box center [473, 43] width 13 height 6
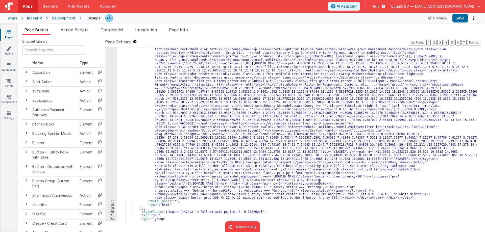
click at [139, 73] on div ""html" : "<div class= \" flex gap-5 \" > \n <div class= \" max-w-[410px] w-full…" at bounding box center [296, 210] width 359 height 333
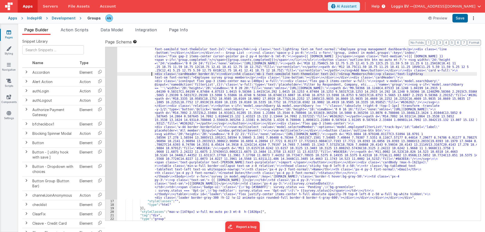
click at [108, 58] on div "16" at bounding box center [111, 121] width 12 height 155
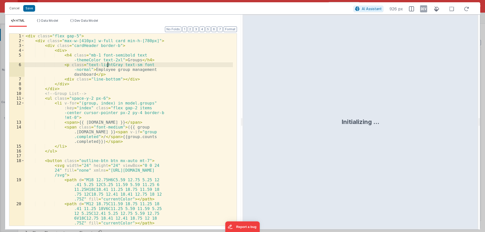
click at [213, 117] on div "< div class = "flex gap-5" > < div class = "max-w-[410px] w-full card min-h-[78…" at bounding box center [128, 135] width 208 height 202
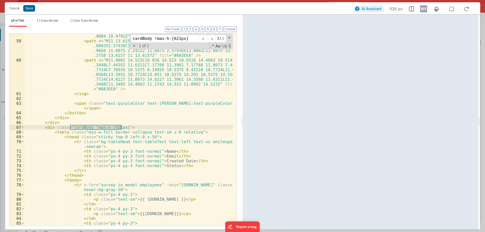
scroll to position [494, 0]
type input "cardBody !max-h-[621px]"
click at [135, 127] on div "< path d = "M13.9884 18.9791H8.01177C3.51094 18.9791 1.58594 17.278 1 .58594 13…" at bounding box center [128, 111] width 208 height 250
click at [121, 126] on div "< path d = "M13.9884 18.9791H8.01177C3.51094 18.9791 1.58594 17.278 1 .58594 13…" at bounding box center [128, 111] width 208 height 250
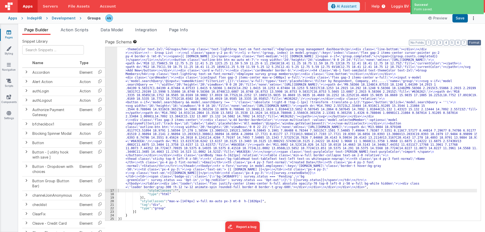
click at [474, 41] on button "Format" at bounding box center [473, 43] width 13 height 6
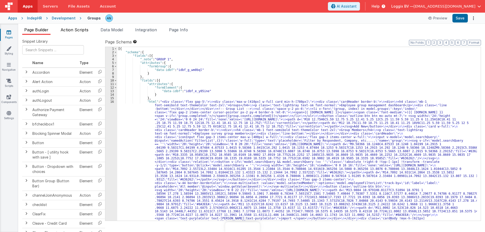
click at [71, 29] on span "Action Scripts" at bounding box center [75, 29] width 28 height 5
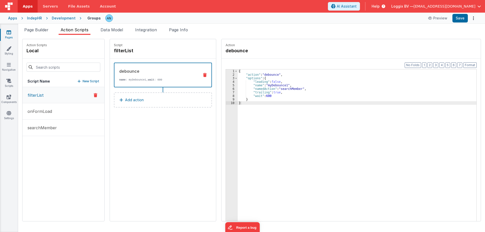
click at [83, 79] on p "New Script" at bounding box center [91, 81] width 17 height 5
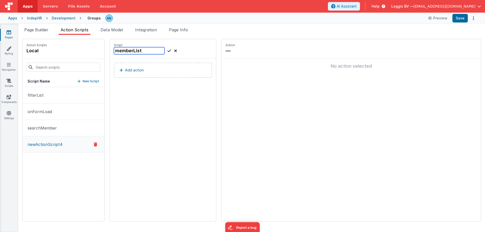
type input "memberList"
click at [125, 68] on p "Add action" at bounding box center [134, 70] width 19 height 6
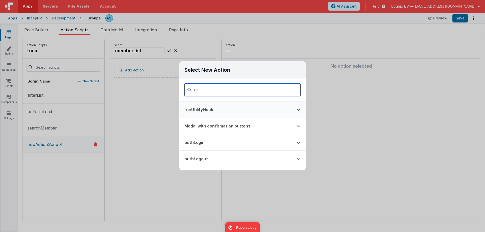
type input "ut"
click at [199, 111] on button "runUtilityHook" at bounding box center [235, 109] width 112 height 16
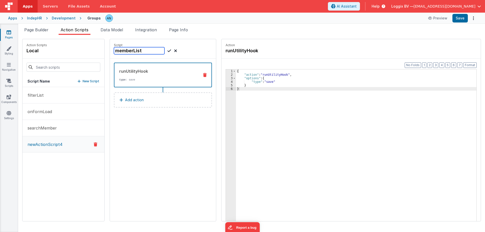
click at [131, 51] on input "memberList" at bounding box center [139, 50] width 50 height 7
click at [262, 82] on div "{ "action" : "runUtilityHook" , "options" : { "type" : "save" } }" at bounding box center [358, 156] width 245 height 174
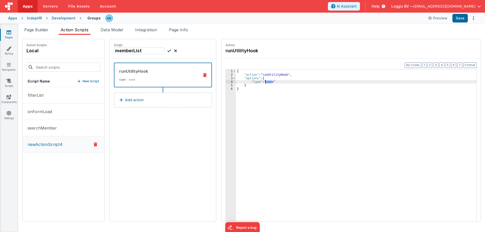
click at [262, 82] on div "{ "action" : "runUtilityHook" , "options" : { "type" : "save" } }" at bounding box center [358, 156] width 245 height 174
click at [114, 50] on input "memberList" at bounding box center [139, 50] width 50 height 7
click at [114, 50] on input "fetchMemberList" at bounding box center [139, 50] width 50 height 7
type input "fetchMemberList"
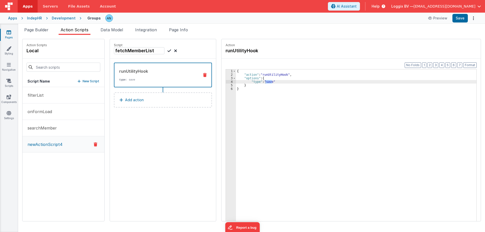
click at [265, 83] on div "{ "action" : "runUtilityHook" , "options" : { "type" : "save" } }" at bounding box center [356, 152] width 240 height 167
click at [265, 83] on div "{ "action" : "runUtilityHook" , "options" : { "type" : "save" } }" at bounding box center [358, 156] width 245 height 174
click at [167, 48] on icon at bounding box center [169, 51] width 4 height 6
click at [164, 50] on h4 "fetchMemberList" at bounding box center [152, 50] width 76 height 7
click at [167, 50] on icon at bounding box center [169, 51] width 4 height 6
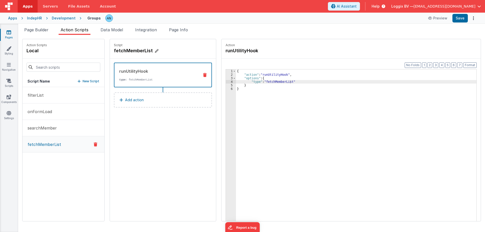
click at [119, 50] on h4 "fetchMemberList" at bounding box center [152, 50] width 76 height 7
drag, startPoint x: 121, startPoint y: 50, endPoint x: 100, endPoint y: 50, distance: 21.2
click at [100, 50] on div "Action Scripts local Script Name New Script filterList onFormLoad searchMember …" at bounding box center [251, 130] width 458 height 182
type input "filterMemberList"
click at [275, 83] on div "{ "action" : "runUtilityHook" , "options" : { "type" : "fetchMemberList" } }" at bounding box center [358, 156] width 245 height 174
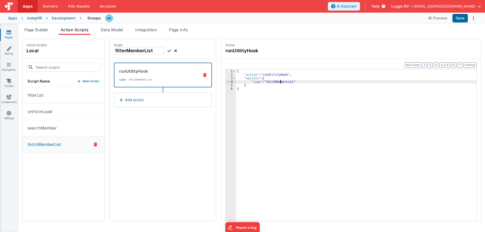
click at [275, 83] on div "{ "action" : "runUtilityHook" , "options" : { "type" : "fetchMemberList" } }" at bounding box center [358, 156] width 245 height 174
click at [167, 49] on icon at bounding box center [169, 51] width 4 height 6
click at [292, 76] on div "{ "action" : "runUtilityHook" , "options" : { "type" : "filterMemberList" } }" at bounding box center [358, 156] width 245 height 174
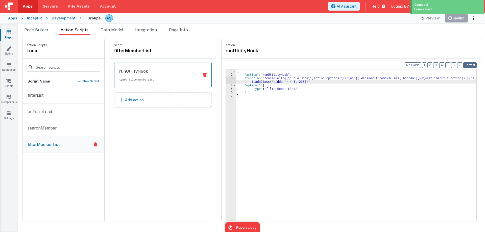
click at [474, 64] on button "Format" at bounding box center [469, 65] width 13 height 6
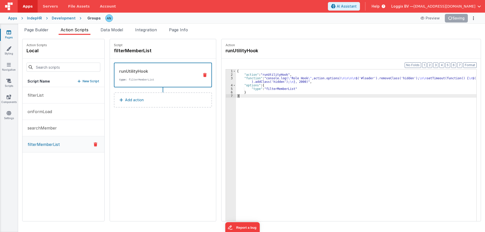
click at [249, 95] on div "{ "action" : "runUtilityHook" , "function" : "console.log( \" Role Hook \" ,act…" at bounding box center [358, 156] width 245 height 174
click at [459, 16] on button "Save" at bounding box center [459, 18] width 15 height 9
click at [468, 63] on button "Format" at bounding box center [469, 65] width 13 height 6
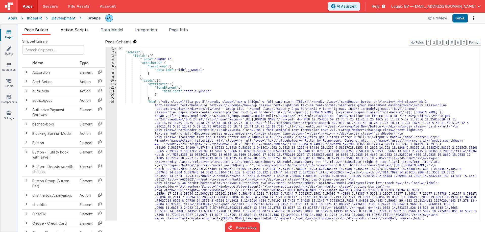
click at [77, 28] on span "Action Scripts" at bounding box center [75, 29] width 28 height 5
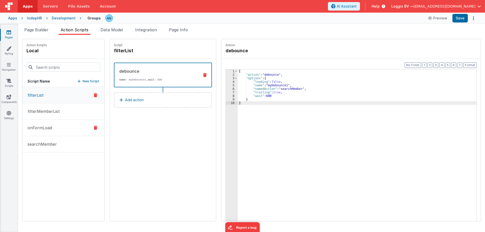
click at [45, 120] on button "onFormLoad" at bounding box center [63, 128] width 82 height 16
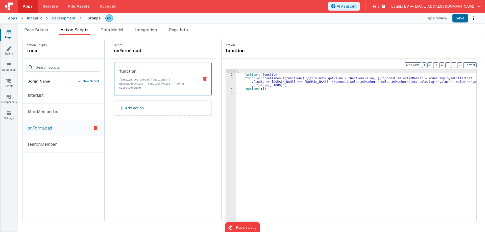
click at [246, 90] on div "{ "action" : "function" , "function" : "setTimeout(function() { \r\n window.get…" at bounding box center [358, 156] width 245 height 174
click at [226, 81] on div "3" at bounding box center [231, 81] width 10 height 11
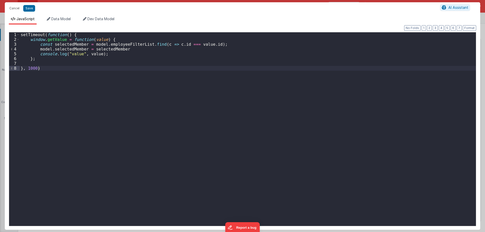
click at [112, 53] on div "setTimeout ( function ( ) { window . getValue = function ( value ) { const sele…" at bounding box center [248, 133] width 456 height 203
drag, startPoint x: 89, startPoint y: 64, endPoint x: 107, endPoint y: 63, distance: 17.2
click at [107, 63] on div "setTimeout ( function ( ) { window . getValue = function ( value ) { const sele…" at bounding box center [249, 133] width 454 height 203
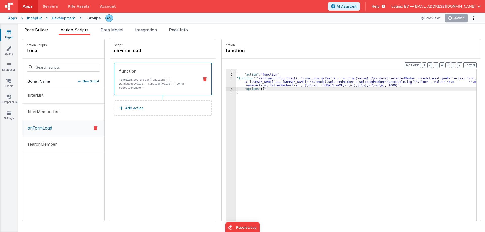
click at [42, 29] on span "Page Builder" at bounding box center [36, 29] width 24 height 5
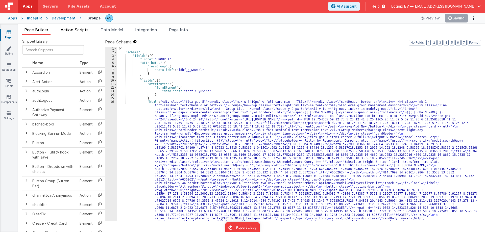
click at [80, 31] on span "Action Scripts" at bounding box center [75, 29] width 28 height 5
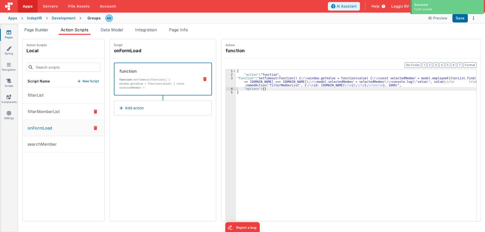
click at [51, 113] on p "filterMemberList" at bounding box center [41, 112] width 35 height 6
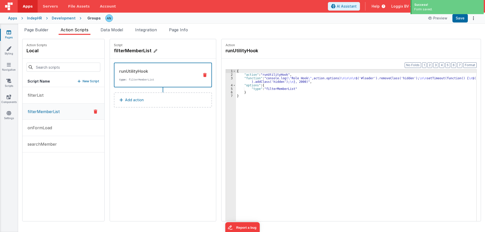
click at [117, 50] on h4 "filterMemberList" at bounding box center [152, 50] width 76 height 7
click at [117, 50] on input "filterMemberList" at bounding box center [139, 50] width 50 height 7
click at [63, 124] on button "onFormLoad" at bounding box center [63, 128] width 82 height 16
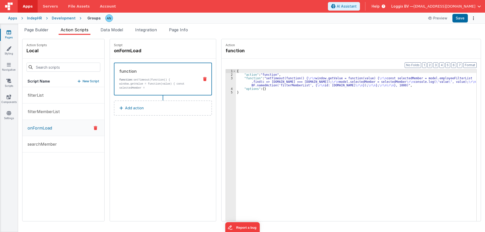
click at [247, 79] on div "{ "action" : "function" , "function" : "setTimeout(function() { \r\n window.get…" at bounding box center [358, 156] width 245 height 174
click at [236, 83] on div "{ "action" : "function" , "function" : "setTimeout(function() { \r\n window.get…" at bounding box center [358, 156] width 245 height 174
click at [221, 80] on div "Format 7 6 5 4 3 2 1 No Folds 1 2 3 4 5 { "action" : "function" , "function" : …" at bounding box center [350, 150] width 259 height 182
click at [226, 78] on div "3" at bounding box center [231, 81] width 10 height 11
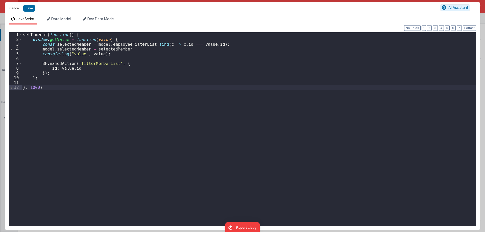
click at [84, 63] on div "setTimeout ( function ( ) { window . getValue = function ( value ) { const sele…" at bounding box center [249, 133] width 454 height 203
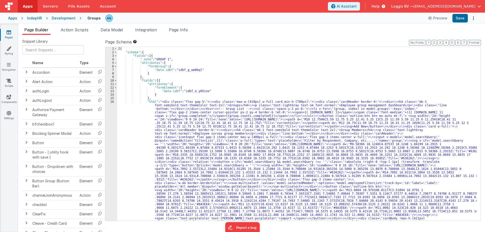
click at [65, 15] on div "Apps IndepHR Development Groups Preview Save" at bounding box center [242, 18] width 485 height 11
click at [64, 18] on div "Development" at bounding box center [64, 18] width 24 height 5
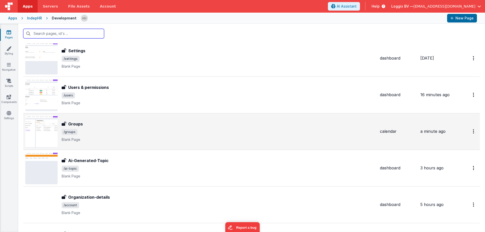
scroll to position [101, 0]
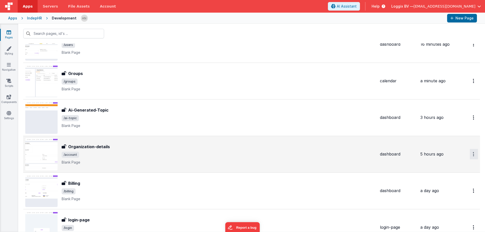
click at [469, 153] on button "Options" at bounding box center [473, 154] width 8 height 10
click at [445, 165] on link "Legacy Editor" at bounding box center [455, 165] width 44 height 9
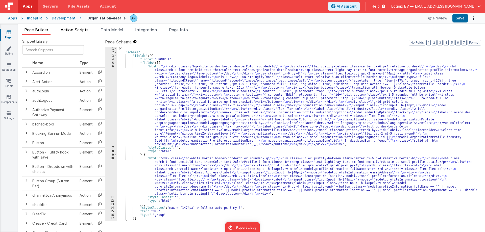
click at [65, 31] on span "Action Scripts" at bounding box center [75, 29] width 28 height 5
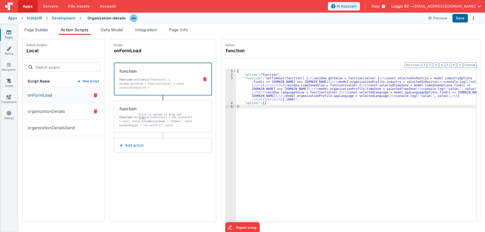
click at [63, 111] on p "organizationDetails" at bounding box center [44, 111] width 40 height 6
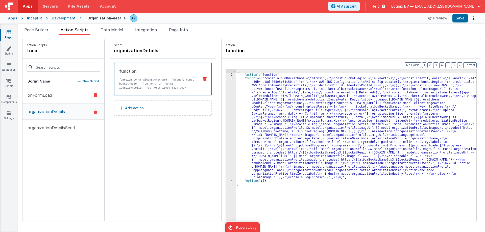
click at [49, 93] on p "onFormLoad" at bounding box center [38, 95] width 28 height 6
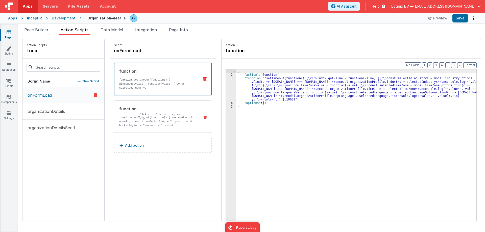
click at [135, 112] on div "function function: setTimeout(function() { var avatarUrl = null; const albumBuc…" at bounding box center [154, 117] width 81 height 22
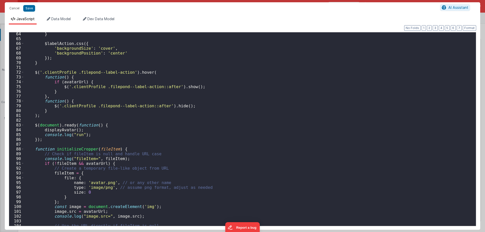
scroll to position [303, 0]
click at [11, 10] on button "Cancel" at bounding box center [14, 8] width 15 height 7
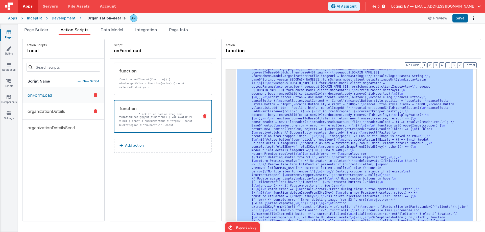
click at [49, 112] on p "organizationDetails" at bounding box center [44, 111] width 40 height 6
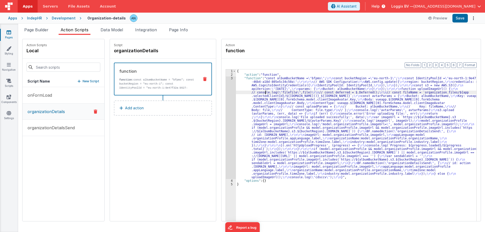
click at [261, 94] on div "{ "action" : "function" , "function" : "const albumBucketName = \" bfpms \" ; \…" at bounding box center [358, 156] width 245 height 174
click at [226, 91] on div "3" at bounding box center [231, 127] width 10 height 102
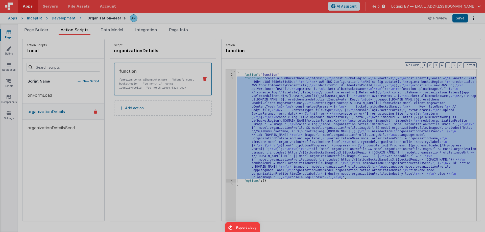
click at [226, 91] on div "const albumBucketName = "bfpms" ; const bucketRegion = "eu-north-1" ; const Ide…" at bounding box center [247, 128] width 450 height 203
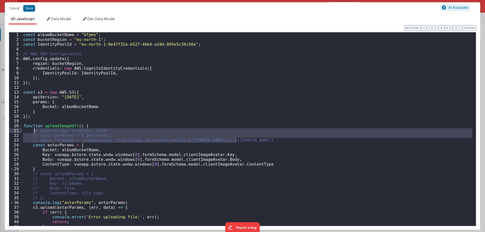
drag, startPoint x: 241, startPoint y: 140, endPoint x: 33, endPoint y: 129, distance: 207.7
click at [33, 129] on div "const albumBucketName = "bfpms" ; const bucketRegion = "eu-north-1" ; const Ide…" at bounding box center [247, 133] width 450 height 203
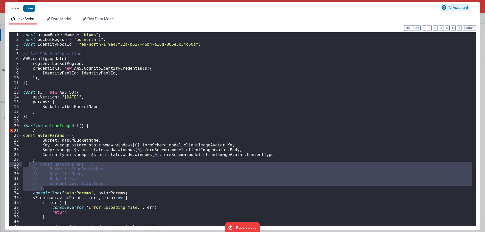
drag, startPoint x: 45, startPoint y: 188, endPoint x: 30, endPoint y: 165, distance: 27.6
click at [30, 165] on div "const albumBucketName = "bfpms" ; const bucketRegion = "eu-north-1" ; const Ide…" at bounding box center [247, 133] width 450 height 203
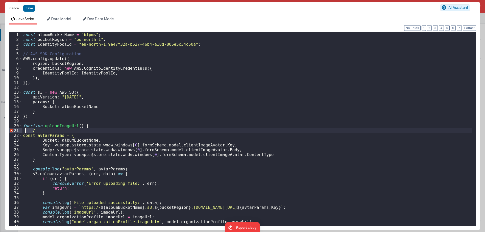
drag, startPoint x: 34, startPoint y: 129, endPoint x: 25, endPoint y: 129, distance: 8.6
click at [25, 129] on div "const albumBucketName = "bfpms" ; const bucketRegion = "eu-north-1" ; const Ide…" at bounding box center [247, 133] width 450 height 203
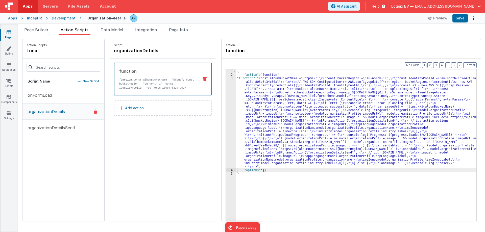
click at [226, 88] on div "3" at bounding box center [231, 122] width 10 height 92
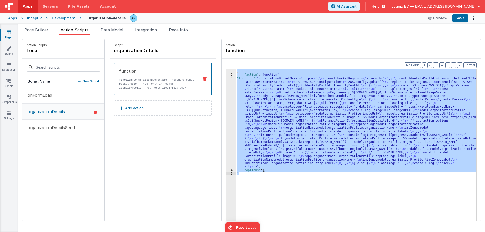
click at [226, 88] on div "3" at bounding box center [231, 122] width 10 height 92
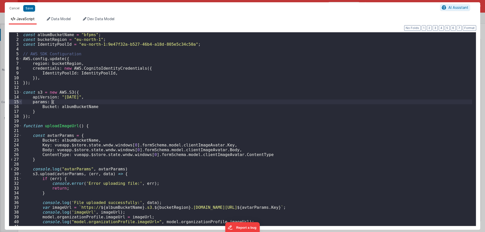
click at [161, 102] on div "const albumBucketName = "bfpms" ; const bucketRegion = "eu-north-1" ; const Ide…" at bounding box center [247, 133] width 450 height 203
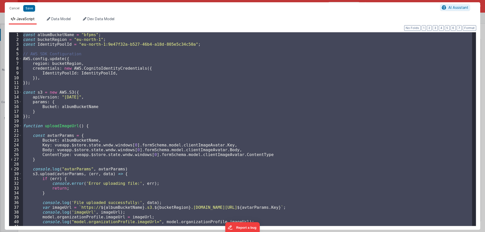
click at [125, 101] on div "const albumBucketName = "bfpms" ; const bucketRegion = "eu-north-1" ; const Ide…" at bounding box center [247, 129] width 450 height 194
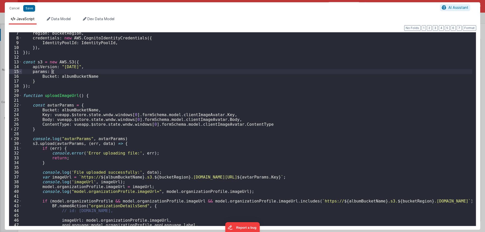
scroll to position [30, 0]
click at [65, 107] on div "region : bucketRegion , credentials : new AWS . CognitoIdentityCredentials ({ I…" at bounding box center [247, 132] width 450 height 203
click at [166, 51] on div "region : bucketRegion , credentials : new AWS . CognitoIdentityCredentials ({ I…" at bounding box center [247, 132] width 450 height 203
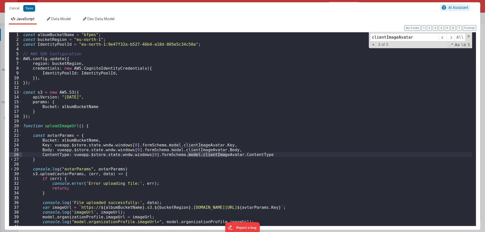
scroll to position [0, 0]
click at [142, 94] on div "const albumBucketName = "bfpms" ; const bucketRegion = "eu-north-1" ; const Ide…" at bounding box center [247, 133] width 450 height 203
paste input "s"
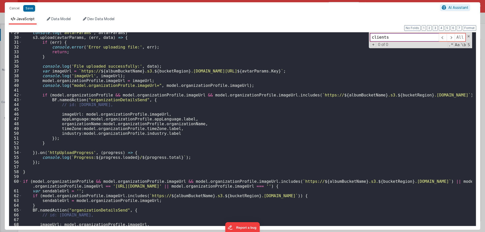
scroll to position [180, 0]
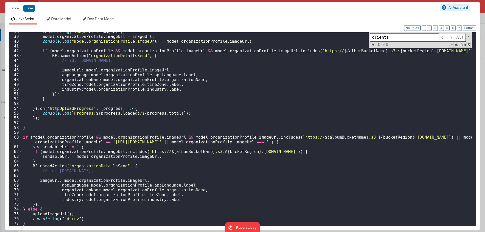
type input "clients"
click at [12, 10] on button "Cancel" at bounding box center [14, 8] width 15 height 7
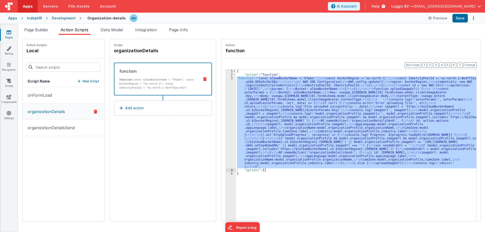
click at [68, 19] on div "Development" at bounding box center [64, 18] width 24 height 5
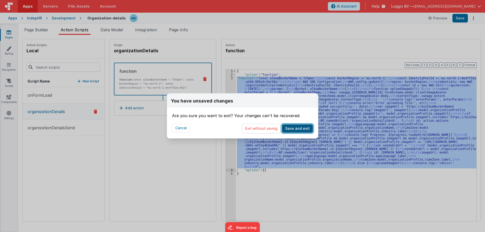
click at [294, 127] on button "Save and exit" at bounding box center [297, 128] width 31 height 9
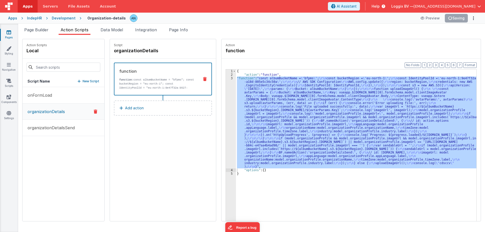
click at [69, 18] on div "Development" at bounding box center [64, 18] width 24 height 5
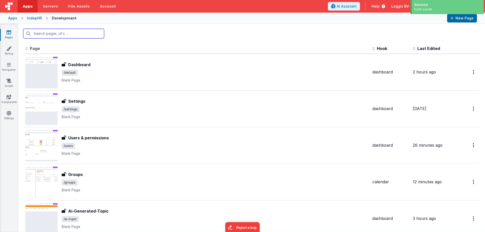
click at [56, 31] on input "text" at bounding box center [63, 34] width 81 height 10
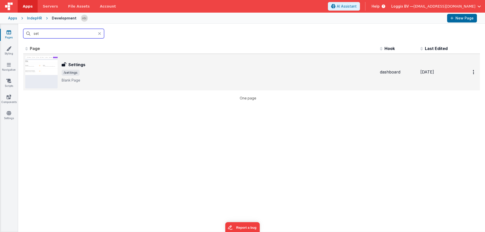
type input "set"
click at [94, 70] on span "/settings" at bounding box center [219, 73] width 314 height 6
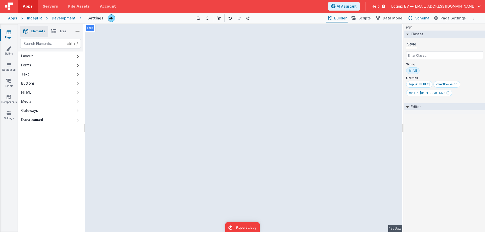
click at [425, 17] on span "Schema" at bounding box center [422, 18] width 14 height 5
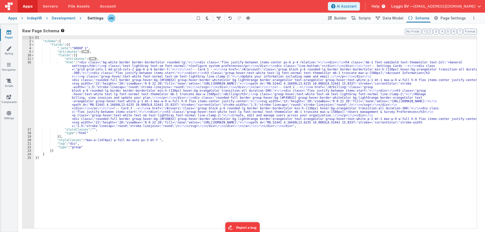
drag, startPoint x: 148, startPoint y: 72, endPoint x: 101, endPoint y: 73, distance: 46.5
click at [146, 72] on div "[{ "schema" : { "fields" : [{ "_note" : "GROUP 1" , "attributes" : { ... } , "f…" at bounding box center [255, 135] width 442 height 199
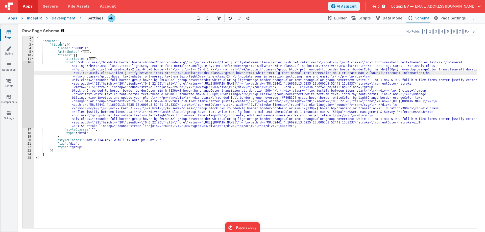
click at [24, 66] on div "16" at bounding box center [28, 94] width 12 height 67
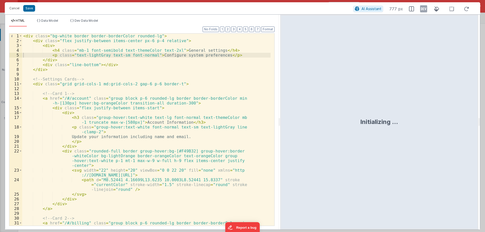
drag, startPoint x: 240, startPoint y: 118, endPoint x: 370, endPoint y: 123, distance: 129.6
click at [403, 118] on html "Cancel Save AI Assistant 777 px HTML Data Model Dev Data Model Format 7 6 5 4 3…" at bounding box center [242, 116] width 485 height 232
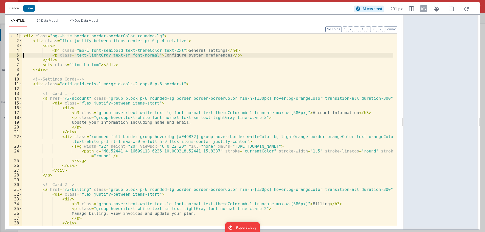
click at [21, 35] on span at bounding box center [20, 36] width 3 height 5
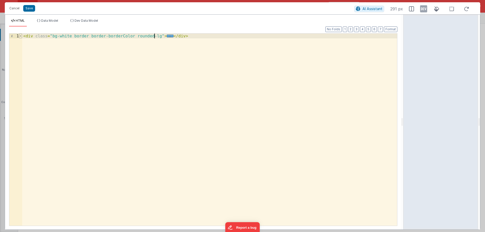
click at [21, 35] on span at bounding box center [20, 36] width 3 height 5
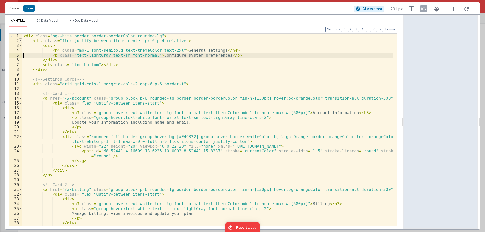
click at [21, 40] on span at bounding box center [20, 40] width 3 height 5
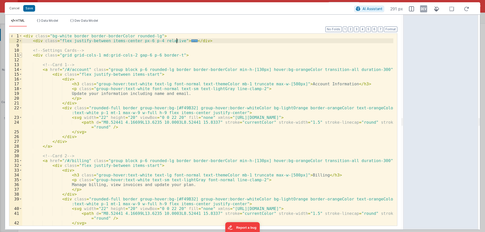
click at [21, 53] on span at bounding box center [20, 55] width 3 height 5
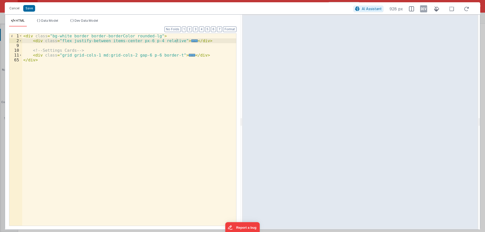
drag, startPoint x: 402, startPoint y: 124, endPoint x: 242, endPoint y: 105, distance: 161.4
click at [242, 105] on html "Cancel Save AI Assistant 928 px HTML Data Model Dev Data Model Format 7 6 5 4 3…" at bounding box center [242, 116] width 485 height 232
drag, startPoint x: 50, startPoint y: 35, endPoint x: 151, endPoint y: 37, distance: 100.5
click at [151, 37] on div "< div class = "bg-white border border-borderColor rounded-lg" > < div class = "…" at bounding box center [129, 135] width 214 height 202
drag, startPoint x: 60, startPoint y: 41, endPoint x: 172, endPoint y: 40, distance: 112.1
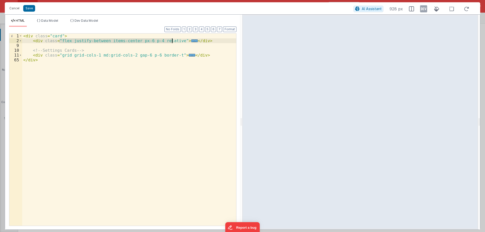
click at [172, 40] on div "< div class = "card" > < div class = "flex justify-between items-center px-6 p-…" at bounding box center [129, 135] width 214 height 202
click at [60, 55] on div "< div class = "card" > < div class = "cardHeader" > ... </ div > <!-- Settings …" at bounding box center [129, 135] width 214 height 202
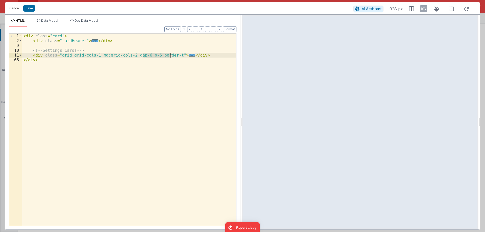
drag, startPoint x: 142, startPoint y: 55, endPoint x: 170, endPoint y: 55, distance: 27.5
click at [170, 55] on div "< div class = "card" > < div class = "cardHeader" > ... </ div > <!-- Settings …" at bounding box center [129, 135] width 214 height 202
click at [170, 68] on div "< div class = "card" > < div class = "cardHeader" > ... </ div > <!-- Settings …" at bounding box center [129, 135] width 214 height 202
click at [170, 55] on div "< div class = "card" > < div class = "cardHeader" > ... </ div > <!-- Settings …" at bounding box center [129, 135] width 214 height 202
click at [30, 9] on button "Save" at bounding box center [29, 8] width 12 height 7
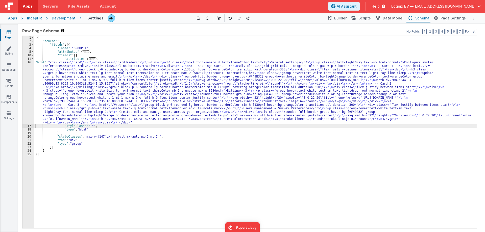
click at [63, 19] on div "Development" at bounding box center [64, 18] width 24 height 5
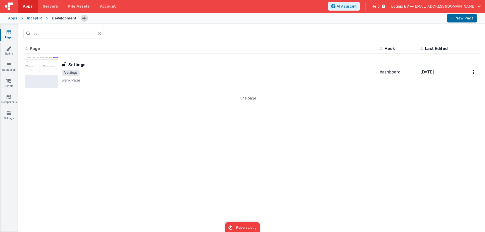
click at [99, 33] on icon at bounding box center [99, 34] width 3 height 4
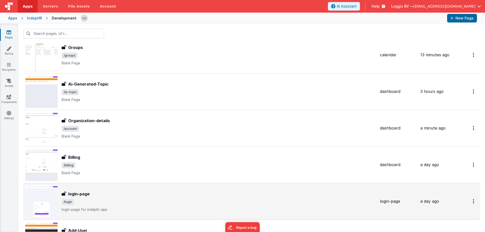
scroll to position [151, 0]
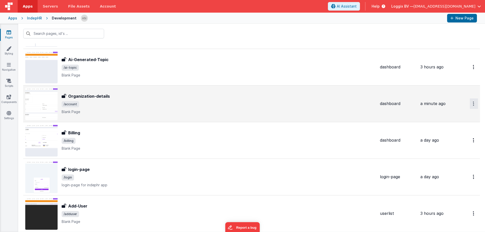
click at [471, 104] on button "Options" at bounding box center [473, 103] width 8 height 10
click at [454, 113] on link "Legacy Editor" at bounding box center [455, 115] width 44 height 9
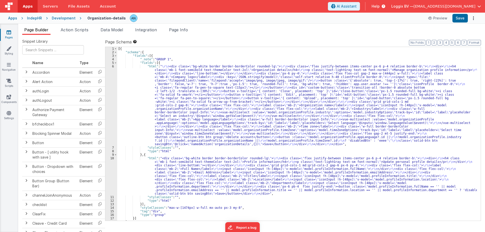
click at [129, 79] on div "[{ "schema" : { "fields" : [{ "_note" : "GROUP 1" , "fields" : [{ "html" : " \r…" at bounding box center [296, 137] width 359 height 181
click at [110, 72] on div "6" at bounding box center [111, 105] width 12 height 81
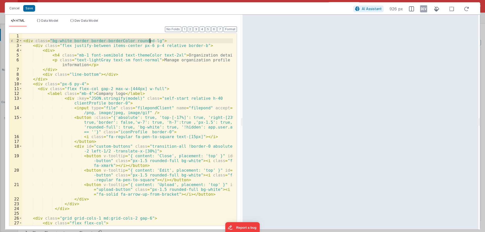
drag, startPoint x: 49, startPoint y: 41, endPoint x: 151, endPoint y: 40, distance: 101.2
click at [151, 40] on div "< div class = "bg-white border border-borderColor rounded-lg" > < div class = "…" at bounding box center [127, 137] width 210 height 206
click at [20, 46] on span at bounding box center [20, 45] width 3 height 5
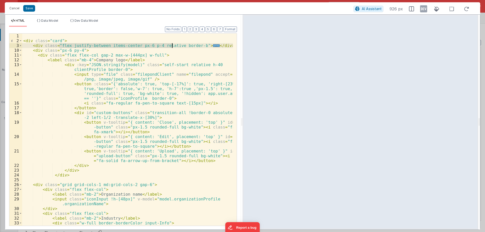
drag, startPoint x: 60, startPoint y: 45, endPoint x: 173, endPoint y: 46, distance: 112.8
click at [173, 46] on div "< div class = "card" > < div class = "flex justify-between items-center px-6 p-…" at bounding box center [127, 139] width 210 height 211
drag, startPoint x: 83, startPoint y: 45, endPoint x: 101, endPoint y: 46, distance: 17.9
click at [101, 46] on div "< div class = "card" > < div class = "cardHeader border-b" > ... </ div > < div…" at bounding box center [127, 139] width 210 height 211
click at [21, 50] on span at bounding box center [20, 50] width 3 height 5
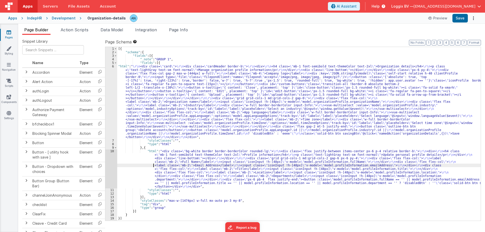
click at [153, 166] on div "[{ "schema" : { "fields" : [{ "_note" : "GROUP 1" , "fields" : [{ "html" : " \r…" at bounding box center [298, 137] width 363 height 181
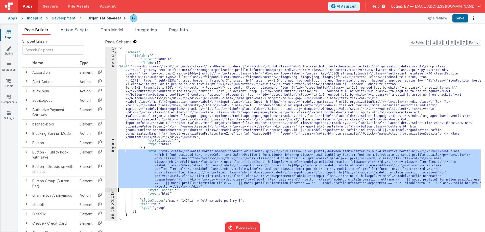
click at [107, 158] on div "10" at bounding box center [111, 168] width 12 height 39
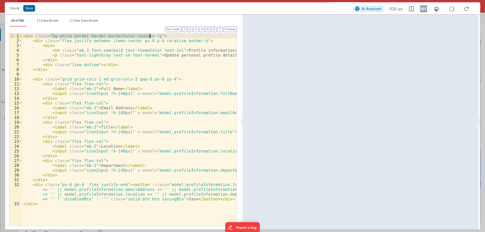
drag, startPoint x: 50, startPoint y: 35, endPoint x: 149, endPoint y: 37, distance: 99.7
click at [149, 37] on div "< div class = "bg-white border border-borderColor rounded-lg" > < div class = "…" at bounding box center [129, 135] width 214 height 202
click at [20, 41] on span at bounding box center [20, 40] width 3 height 5
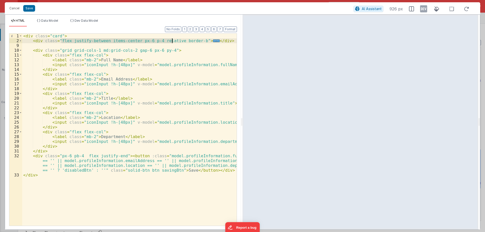
drag, startPoint x: 60, startPoint y: 40, endPoint x: 172, endPoint y: 40, distance: 111.6
click at [172, 40] on div "< div class = "card" > < div class = "flex justify-between items-center px-6 p-…" at bounding box center [129, 135] width 214 height 202
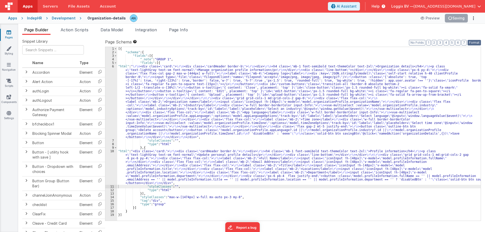
click at [477, 42] on button "Format" at bounding box center [473, 43] width 13 height 6
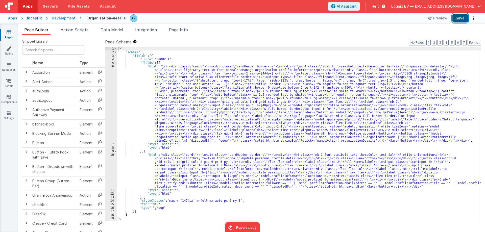
click at [458, 17] on button "Save" at bounding box center [459, 18] width 15 height 9
click at [474, 41] on button "Format" at bounding box center [473, 43] width 13 height 6
click at [64, 18] on div "Development" at bounding box center [64, 18] width 24 height 5
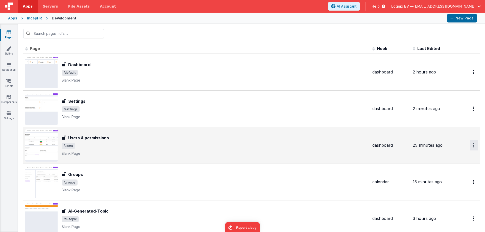
click at [469, 144] on button "Options" at bounding box center [473, 145] width 8 height 10
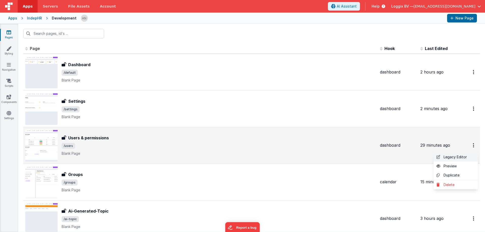
click at [453, 157] on link "Legacy Editor" at bounding box center [455, 156] width 44 height 9
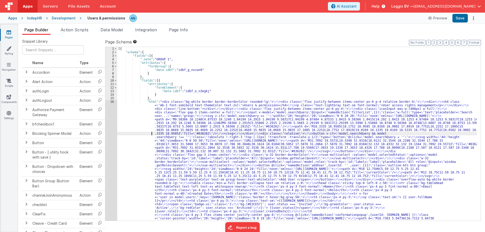
click at [138, 135] on div "[{ "schema" : { "fields" : [{ "_note" : "GROUP 1" , "attributes" : { "formGroup…" at bounding box center [296, 233] width 359 height 372
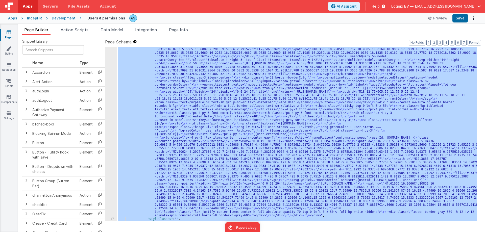
click at [111, 116] on div "16" at bounding box center [111, 120] width 12 height 194
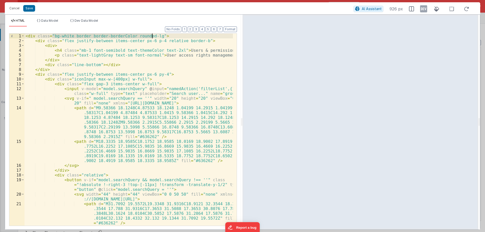
drag, startPoint x: 53, startPoint y: 35, endPoint x: 152, endPoint y: 34, distance: 98.7
click at [152, 34] on div "< div class = "bg-white border border-borderColor rounded-lg" > < div class = "…" at bounding box center [128, 144] width 208 height 221
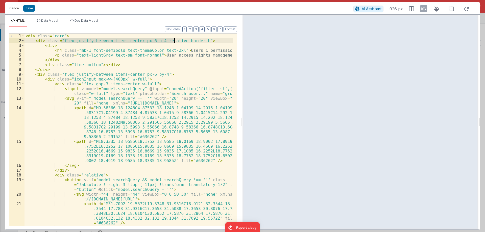
drag, startPoint x: 62, startPoint y: 40, endPoint x: 174, endPoint y: 39, distance: 112.8
click at [174, 39] on div "< div class = "card" > < div class = "flex justify-between items-center px-6 p-…" at bounding box center [128, 144] width 208 height 221
click at [21, 41] on span at bounding box center [22, 40] width 3 height 5
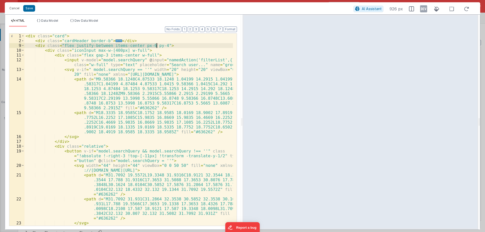
drag, startPoint x: 62, startPoint y: 44, endPoint x: 156, endPoint y: 46, distance: 94.2
click at [156, 46] on div "< div class = "card" > < div class = "cardHeader border-b" > ... </ div > < div…" at bounding box center [128, 135] width 208 height 202
click at [128, 47] on div "< div class = "card" > < div class = "cardHeader border-b" > ... </ div > < div…" at bounding box center [128, 130] width 208 height 192
click at [157, 45] on div "< div class = "card" > < div class = "cardHeader border-b" > ... </ div > < div…" at bounding box center [128, 135] width 208 height 202
click at [137, 45] on div "< div class = "card" > < div class = "cardHeader border-b" > ... </ div > < div…" at bounding box center [128, 135] width 208 height 202
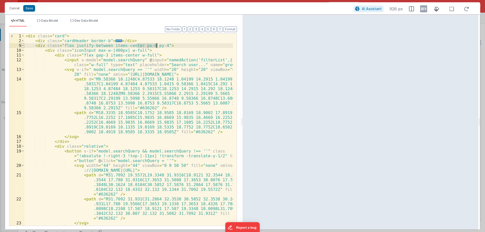
click at [24, 45] on span at bounding box center [22, 45] width 3 height 5
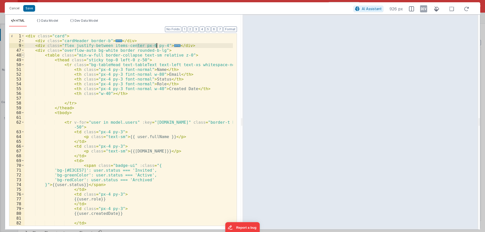
click at [23, 55] on span at bounding box center [22, 55] width 3 height 5
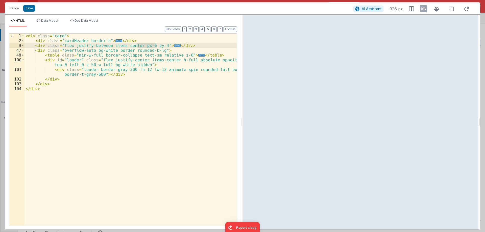
click at [74, 41] on div "< div class = "card" > < div class = "cardHeader border-b" > ... </ div > < div…" at bounding box center [130, 135] width 212 height 202
drag, startPoint x: 156, startPoint y: 45, endPoint x: 135, endPoint y: 45, distance: 21.2
click at [135, 45] on div "< div class = "card" > < div class = "cardHeader border-b" > ... </ div > < div…" at bounding box center [130, 135] width 212 height 202
paste textarea
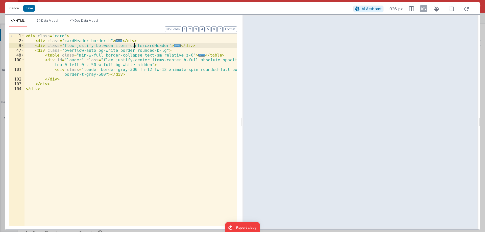
click at [135, 46] on div "< div class = "card" > < div class = "cardHeader border-b" > ... </ div > < div…" at bounding box center [130, 135] width 212 height 202
drag, startPoint x: 61, startPoint y: 50, endPoint x: 155, endPoint y: 50, distance: 93.9
click at [155, 50] on div "< div class = "card" > < div class = "cardHeader border-b" > ... </ div > < div…" at bounding box center [130, 135] width 212 height 202
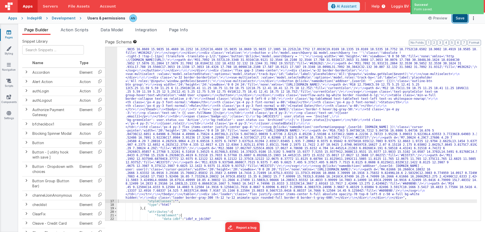
click at [463, 18] on button "Save" at bounding box center [459, 18] width 15 height 9
click at [473, 42] on button "Format" at bounding box center [473, 43] width 13 height 6
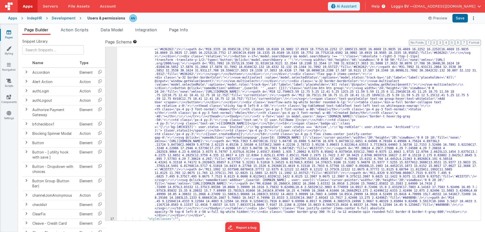
click at [131, 92] on div ""html" : "<div class= \" card \" > \r\n <div class= \" cardHeader border-b \" >…" at bounding box center [296, 209] width 359 height 372
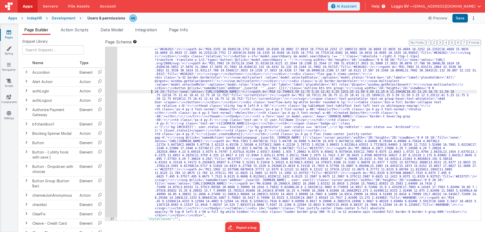
click at [108, 78] on div "16" at bounding box center [111, 120] width 12 height 194
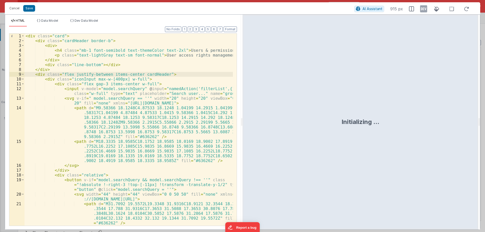
drag, startPoint x: 242, startPoint y: 120, endPoint x: 438, endPoint y: 120, distance: 196.9
click at [464, 120] on html "Cancel Save AI Assistant 915 px HTML Data Model Dev Data Model Format 7 6 5 4 3…" at bounding box center [242, 116] width 485 height 232
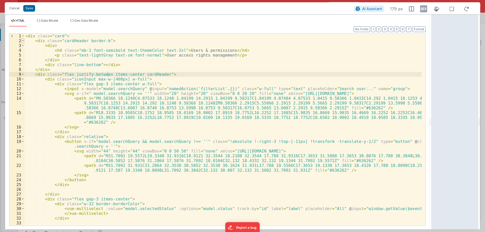
click at [22, 42] on span at bounding box center [22, 40] width 3 height 5
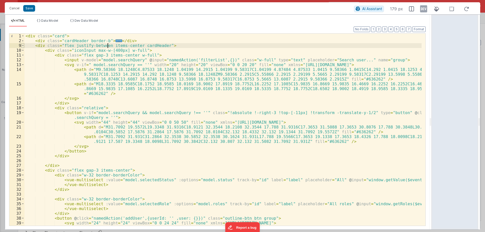
click at [22, 44] on span at bounding box center [22, 45] width 3 height 5
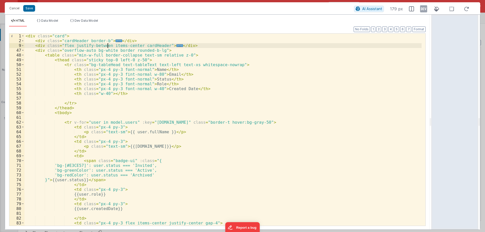
click at [154, 50] on div "< div class = "card" > < div class = "cardHeader border-b" > ... </ div > < div…" at bounding box center [222, 137] width 397 height 206
click at [23, 50] on span at bounding box center [22, 50] width 3 height 5
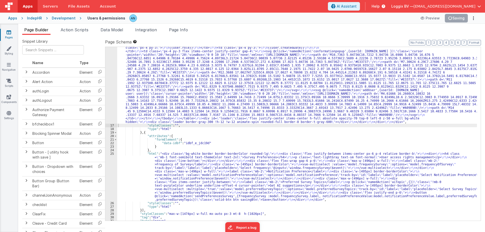
scroll to position [166, 0]
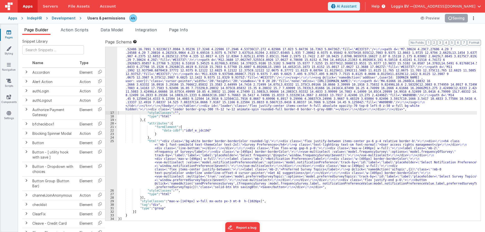
click at [142, 156] on div ""html" : "<div class= \" card \" > \r\n <div class= \" cardHeader border-b \" >…" at bounding box center [296, 111] width 359 height 354
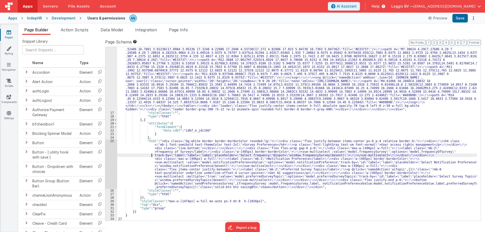
click at [112, 147] on div "25" at bounding box center [111, 163] width 12 height 49
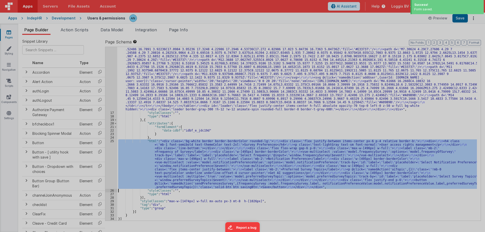
click at [112, 147] on div at bounding box center [242, 116] width 485 height 232
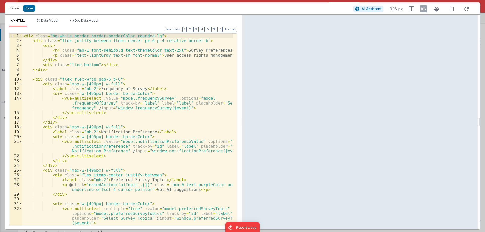
drag, startPoint x: 50, startPoint y: 35, endPoint x: 150, endPoint y: 36, distance: 99.4
click at [150, 36] on div "< div class = "bg-white border border-borderColor rounded-lg" > < div class = "…" at bounding box center [127, 135] width 210 height 202
click at [21, 40] on span at bounding box center [20, 40] width 3 height 5
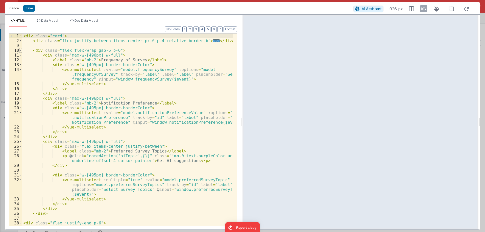
click at [21, 50] on span at bounding box center [20, 50] width 3 height 5
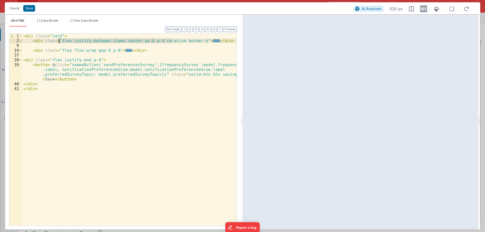
drag, startPoint x: 171, startPoint y: 40, endPoint x: 60, endPoint y: 41, distance: 111.6
click at [60, 41] on div "< div class = "card" > < div class = "flex justify-between items-center px-6 p-…" at bounding box center [129, 135] width 214 height 202
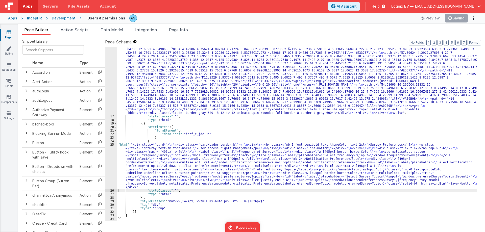
scroll to position [162, 0]
click at [474, 41] on button "Format" at bounding box center [473, 43] width 13 height 6
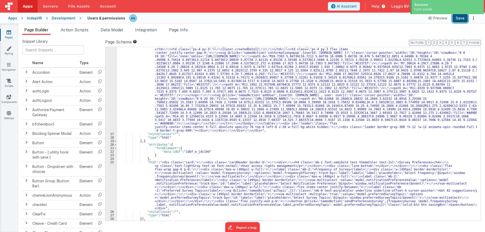
click at [467, 16] on button "Save" at bounding box center [459, 18] width 15 height 9
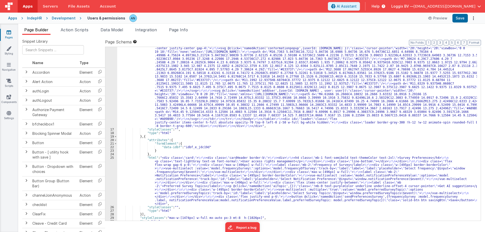
scroll to position [183, 0]
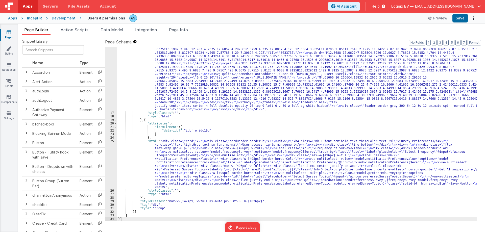
click at [127, 154] on div ""html" : "<div class= \" card \" > \r\n <div class= \" cardHeader border-b \" >…" at bounding box center [296, 103] width 359 height 372
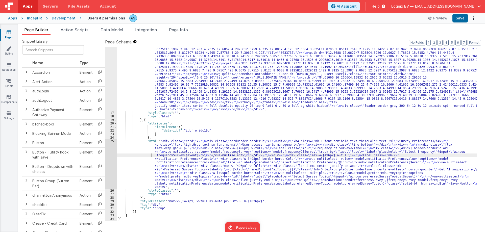
click at [108, 149] on div "25" at bounding box center [111, 163] width 12 height 49
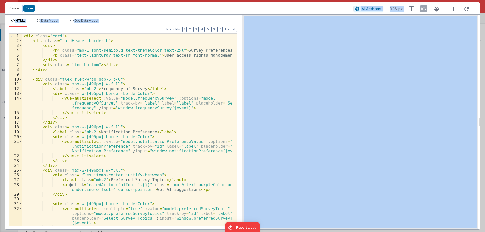
drag, startPoint x: 242, startPoint y: 122, endPoint x: 300, endPoint y: 124, distance: 57.6
click at [300, 124] on html "Cancel Save AI Assistant 926 px HTML Data Model Dev Data Model Format 7 6 5 4 3…" at bounding box center [242, 116] width 485 height 232
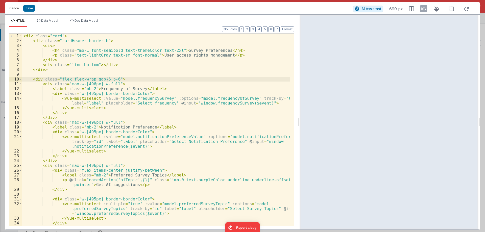
click at [108, 80] on div "< div class = "card" > < div class = "cardHeader border-b" > < div > < h4 class…" at bounding box center [156, 135] width 268 height 202
click at [20, 80] on span at bounding box center [20, 79] width 3 height 5
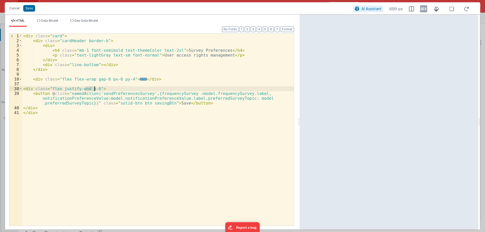
drag, startPoint x: 87, startPoint y: 89, endPoint x: 94, endPoint y: 89, distance: 7.8
click at [94, 89] on div "< div class = "card" > < div class = "cardHeader border-b" > < div > < h4 class…" at bounding box center [157, 135] width 271 height 202
paste textarea
click at [86, 88] on div "< div class = "card" > < div class = "cardHeader border-b" > < div > < h4 class…" at bounding box center [157, 135] width 271 height 202
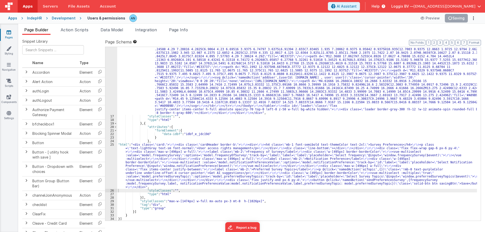
scroll to position [180, 0]
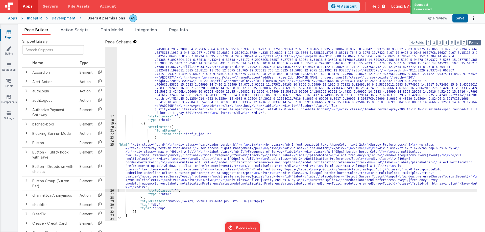
click at [475, 42] on button "Format" at bounding box center [473, 43] width 13 height 6
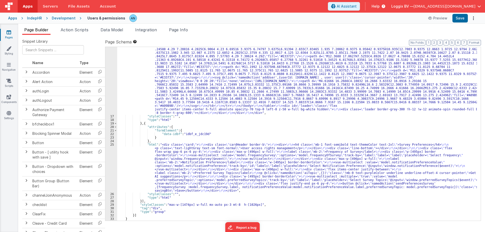
click at [65, 19] on div "Development" at bounding box center [64, 18] width 24 height 5
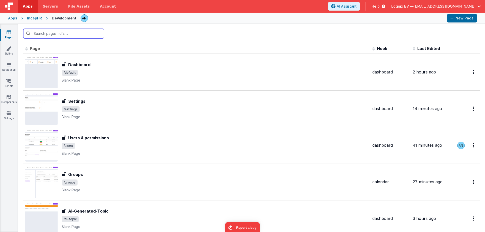
click at [44, 34] on input "text" at bounding box center [63, 34] width 81 height 10
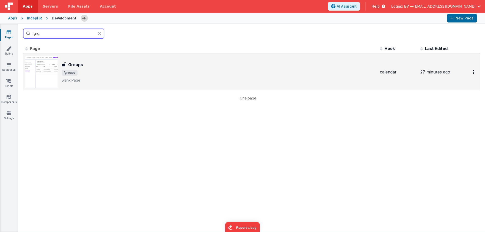
type input "gro"
click at [80, 63] on h3 "Groups" at bounding box center [75, 65] width 15 height 6
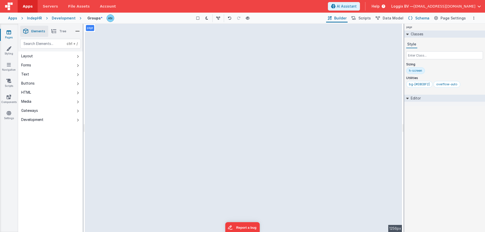
click at [419, 19] on span "Schema" at bounding box center [422, 18] width 14 height 5
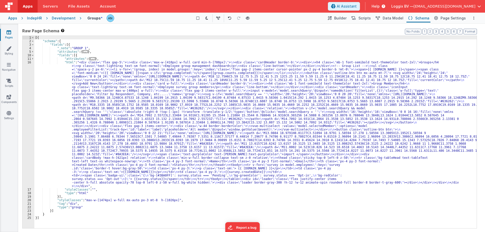
click at [68, 109] on div "[{ "schema" : { "fields" : [{ "_note" : "GROUP 1" , "attributes" : { ... } , "f…" at bounding box center [255, 135] width 442 height 199
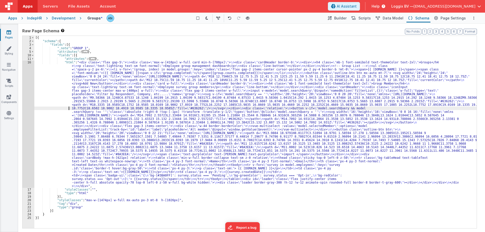
click at [24, 90] on div "16" at bounding box center [28, 124] width 12 height 127
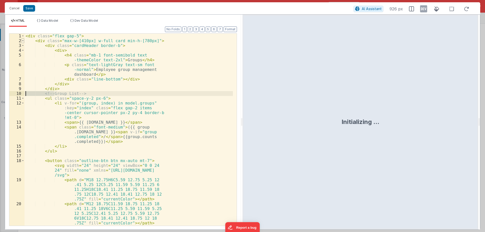
click at [22, 41] on span at bounding box center [22, 40] width 3 height 5
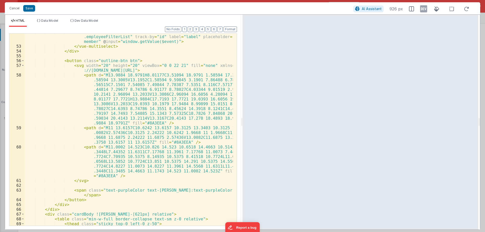
scroll to position [273, 0]
drag, startPoint x: 99, startPoint y: 189, endPoint x: 138, endPoint y: 191, distance: 38.6
click at [138, 191] on div "< vue-multiselect :value = "model.selectedMember" :options = "model .employeeFi…" at bounding box center [128, 138] width 208 height 216
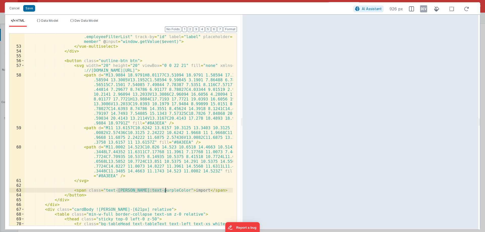
drag, startPoint x: 117, startPoint y: 188, endPoint x: 165, endPoint y: 190, distance: 48.3
click at [165, 190] on div "< vue-multiselect :value = "model.selectedMember" :options = "model .employeeFi…" at bounding box center [128, 138] width 208 height 216
click at [100, 176] on div "< vue-multiselect :value = "model.selectedMember" :options = "model .employeeFi…" at bounding box center [128, 138] width 208 height 216
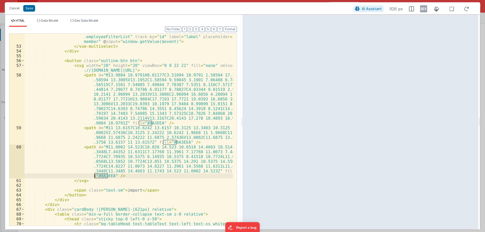
click at [100, 176] on div "< vue-multiselect :value = "model.selectedMember" :options = "model .employeeFi…" at bounding box center [128, 138] width 208 height 216
click at [145, 124] on div "< vue-multiselect :value = "model.selectedMember" :options = "model .employeeFi…" at bounding box center [128, 138] width 208 height 216
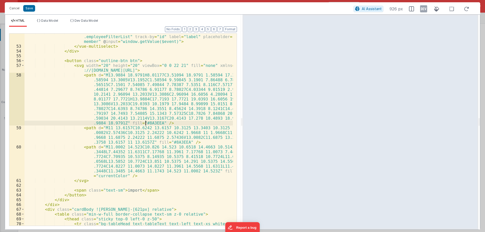
click at [145, 124] on div "< vue-multiselect :value = "model.selectedMember" :options = "model .employeeFi…" at bounding box center [128, 138] width 208 height 216
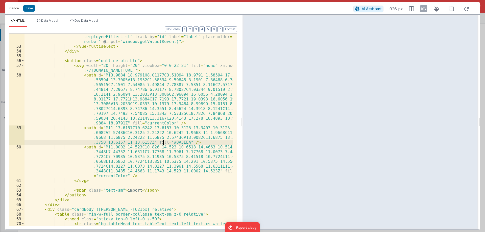
click at [164, 142] on div "< vue-multiselect :value = "model.selectedMember" :options = "model .employeeFi…" at bounding box center [128, 138] width 208 height 216
click at [169, 143] on div "< vue-multiselect :value = "model.selectedMember" :options = "model .employeeFi…" at bounding box center [128, 138] width 208 height 216
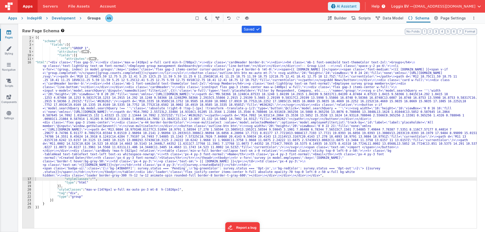
click at [466, 26] on div "Saved Duplicating Page" at bounding box center [260, 26] width 485 height 4
click at [474, 33] on button "Format" at bounding box center [469, 32] width 13 height 6
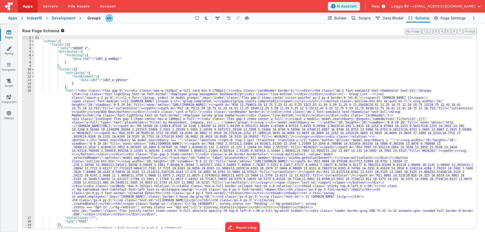
click at [7, 29] on div "Pages Styling Navigation Scripts Components Settings" at bounding box center [9, 128] width 18 height 208
click at [11, 35] on link "Pages" at bounding box center [9, 35] width 18 height 10
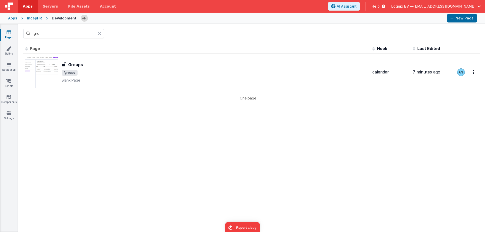
click at [98, 34] on icon at bounding box center [99, 34] width 3 height 4
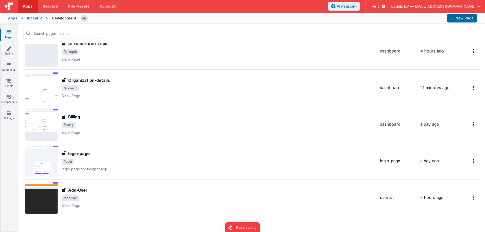
scroll to position [176, 0]
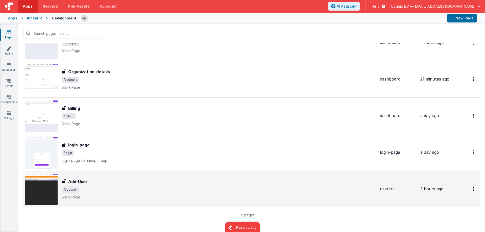
click at [105, 189] on span "/adduser" at bounding box center [219, 190] width 314 height 6
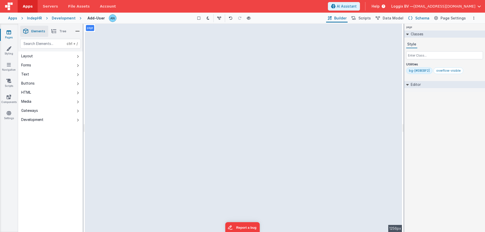
click at [419, 19] on span "Schema" at bounding box center [422, 18] width 14 height 5
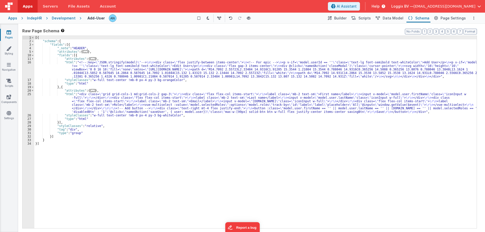
click at [171, 78] on div "[{ "schema" : { "fields" : [{ "_note" : "HEADER" , "attributes" : { ... } , "fi…" at bounding box center [255, 135] width 442 height 199
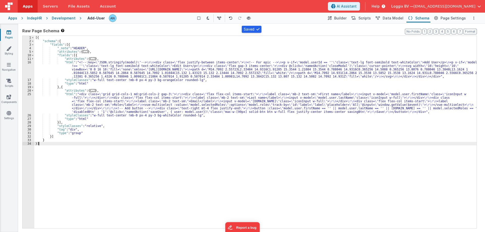
click at [319, 183] on div "[{ "schema" : { "fields" : [{ "_note" : "HEADER" , "attributes" : { ... } , "fi…" at bounding box center [255, 135] width 442 height 199
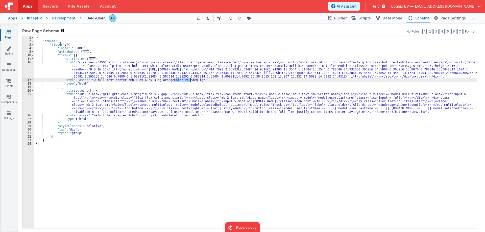
drag, startPoint x: 174, startPoint y: 79, endPoint x: 191, endPoint y: 80, distance: 16.7
click at [191, 80] on div "[{ "schema" : { "fields" : [{ "_note" : "HEADER" , "attributes" : { ... } , "fi…" at bounding box center [255, 135] width 442 height 199
drag, startPoint x: 172, startPoint y: 114, endPoint x: 188, endPoint y: 116, distance: 15.5
click at [188, 116] on div "[{ "schema" : { "fields" : [{ "_note" : "HEADER" , "attributes" : { ... } , "fi…" at bounding box center [255, 135] width 442 height 199
click at [63, 18] on div "Development" at bounding box center [64, 18] width 24 height 5
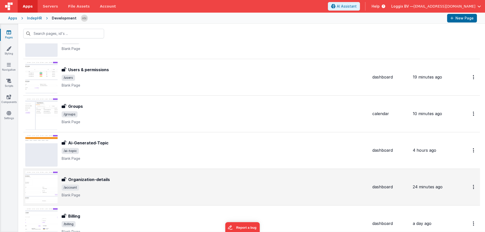
scroll to position [126, 0]
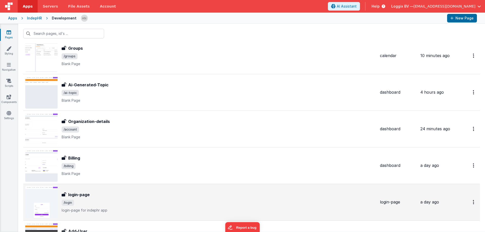
drag, startPoint x: 89, startPoint y: 135, endPoint x: 135, endPoint y: 205, distance: 83.9
click at [101, 169] on tbody "FR_F1CCB949-A465-EB43-AD1C-538AE649BD67 Dashboard Dashboard /default Blank Page…" at bounding box center [251, 92] width 456 height 329
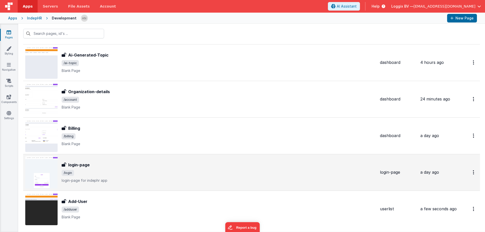
scroll to position [100, 0]
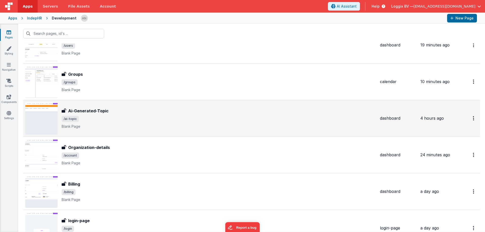
click at [84, 112] on h3 "Ai-Generated-Topic" at bounding box center [88, 111] width 40 height 6
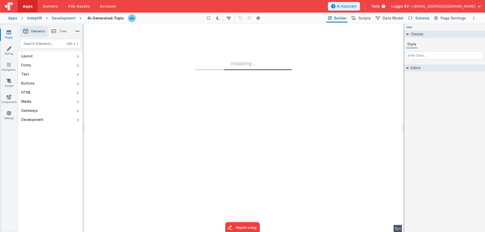
click at [418, 17] on span "Schema" at bounding box center [422, 18] width 14 height 5
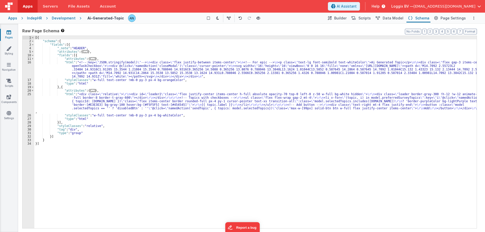
click at [171, 79] on div "[{ "schema" : { "fields" : [{ "_note" : "HEADER" , "attributes" : { ... } , "fi…" at bounding box center [255, 135] width 442 height 199
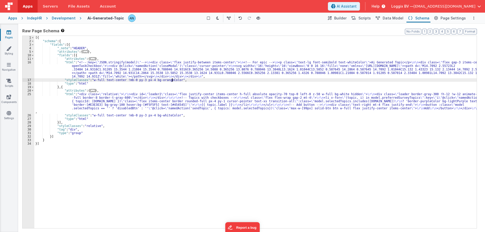
click at [172, 80] on div "[{ "schema" : { "fields" : [{ "_note" : "HEADER" , "attributes" : { ... } , "fi…" at bounding box center [255, 135] width 442 height 199
paste textarea
click at [171, 114] on div "[{ "schema" : { "fields" : [{ "_note" : "HEADER" , "attributes" : { ... } , "fi…" at bounding box center [255, 135] width 442 height 199
click at [186, 115] on div "[{ "schema" : { "fields" : [{ "_note" : "HEADER" , "attributes" : { ... } , "fi…" at bounding box center [255, 135] width 442 height 199
click at [468, 33] on button "Format" at bounding box center [469, 32] width 13 height 6
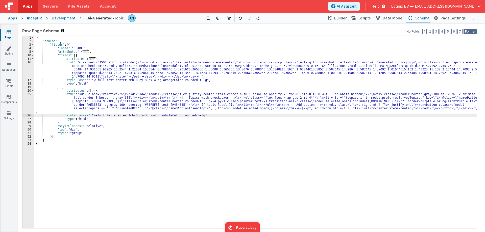
click at [469, 31] on button "Format" at bounding box center [469, 32] width 13 height 6
click at [57, 18] on div "Development" at bounding box center [64, 18] width 24 height 5
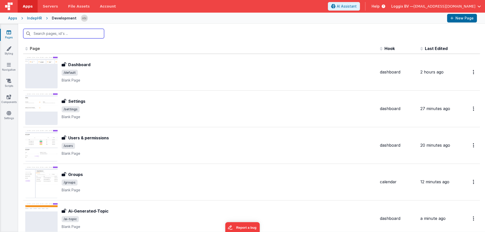
scroll to position [151, 0]
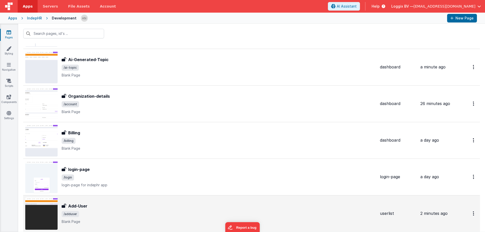
click at [76, 201] on div "Add-User Add-User /adduser Blank Page" at bounding box center [200, 213] width 350 height 32
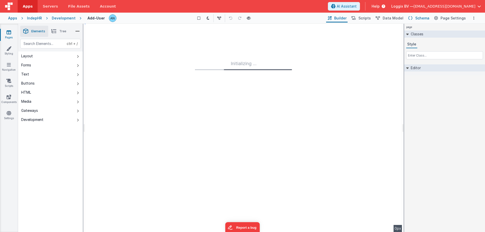
click at [429, 17] on span "Schema" at bounding box center [422, 18] width 14 height 5
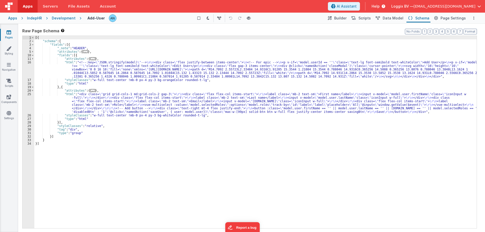
click at [186, 115] on div "[{ "schema" : { "fields" : [{ "_note" : "HEADER" , "attributes" : { ... } , "fi…" at bounding box center [255, 135] width 442 height 199
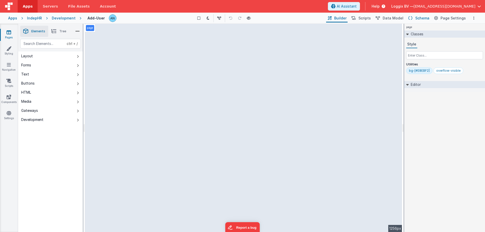
click at [424, 18] on span "Schema" at bounding box center [422, 18] width 14 height 5
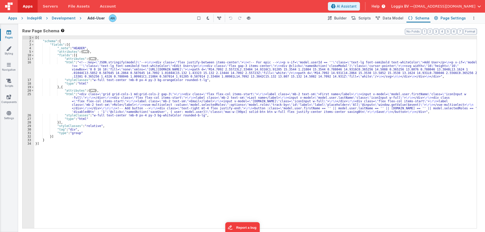
click at [451, 18] on span "Page Settings" at bounding box center [452, 18] width 25 height 5
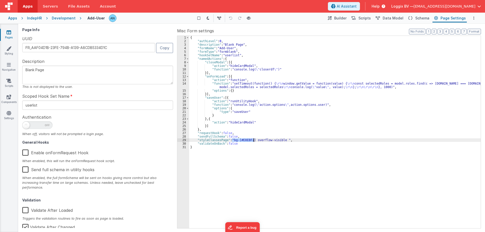
drag, startPoint x: 232, startPoint y: 139, endPoint x: 254, endPoint y: 139, distance: 22.2
click at [254, 139] on div "{ "authLevel" : 0 , "description" : "Blank Page" , "formName" : "Add-User" , "f…" at bounding box center [334, 135] width 291 height 199
click at [66, 17] on div "Development" at bounding box center [64, 18] width 24 height 5
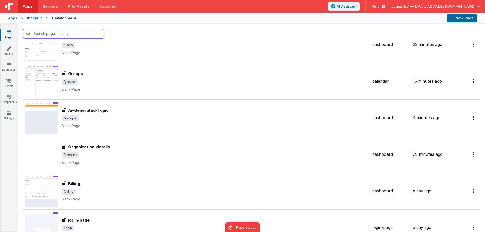
scroll to position [101, 0]
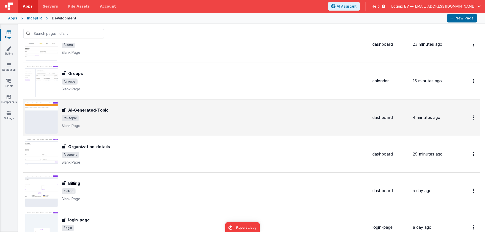
click at [95, 121] on span "/ai-topic" at bounding box center [215, 118] width 306 height 6
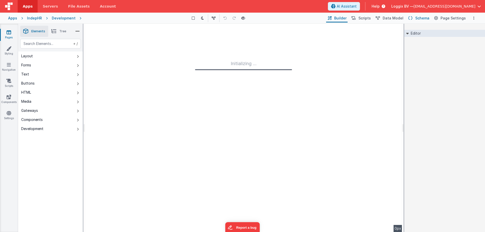
click at [419, 18] on span "Schema" at bounding box center [422, 18] width 14 height 5
click at [438, 17] on icon at bounding box center [436, 18] width 4 height 5
type input "FR_F9FF7F41-4829-0E49-9029-A7D776EB719A"
type textarea "Blank Page"
type input "dashboard"
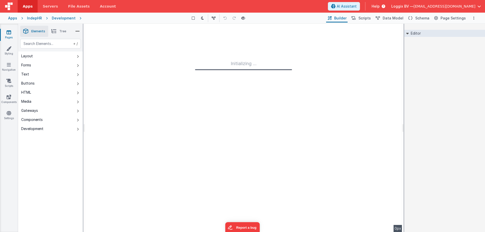
checkbox input "false"
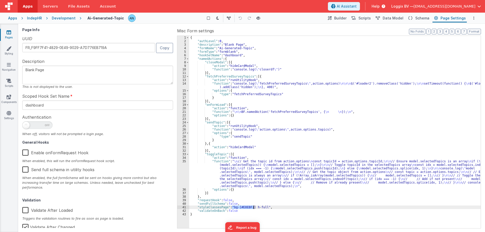
drag, startPoint x: 232, startPoint y: 207, endPoint x: 253, endPoint y: 208, distance: 21.3
click at [253, 208] on div "{ "authLevel" : 0 , "description" : "Blank Page" , "formName" : "Ai-Generated-T…" at bounding box center [334, 135] width 291 height 199
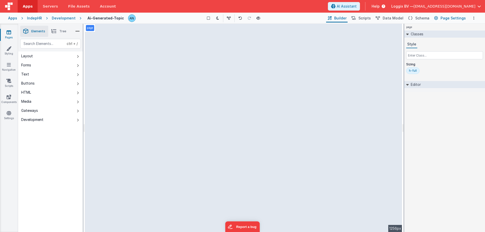
click at [447, 18] on span "Page Settings" at bounding box center [452, 18] width 25 height 5
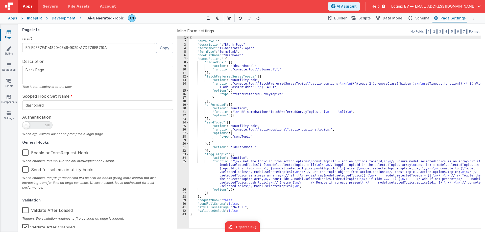
click at [242, 207] on div "{ "authLevel" : 0 , "description" : "Blank Page" , "formName" : "Ai-Generated-T…" at bounding box center [334, 135] width 291 height 199
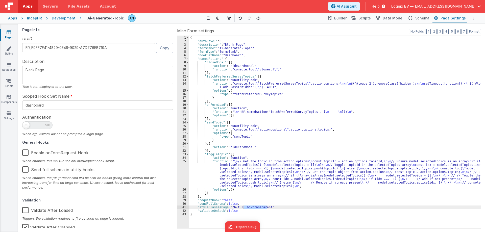
click at [68, 16] on div "Development" at bounding box center [64, 18] width 24 height 5
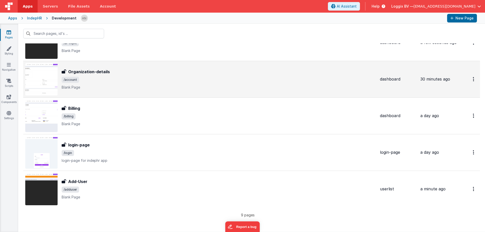
scroll to position [59, 0]
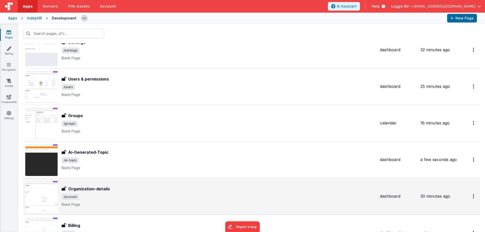
click at [84, 189] on h3 "Organization-details" at bounding box center [89, 189] width 42 height 6
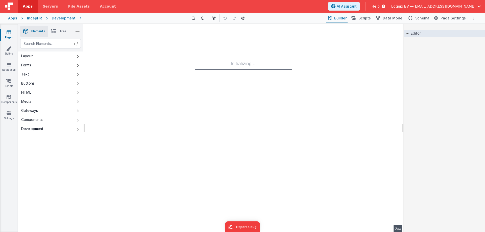
click at [68, 17] on div "Development" at bounding box center [64, 18] width 24 height 5
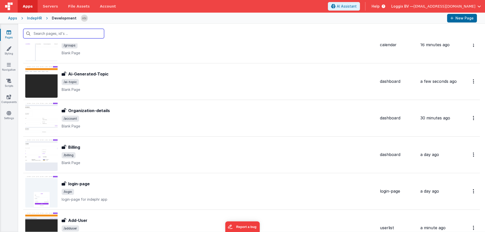
scroll to position [176, 0]
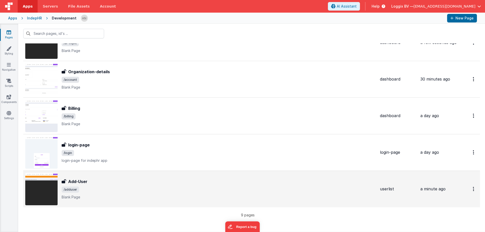
click at [82, 186] on div "Add-User Add-User /adduser Blank Page" at bounding box center [219, 188] width 314 height 21
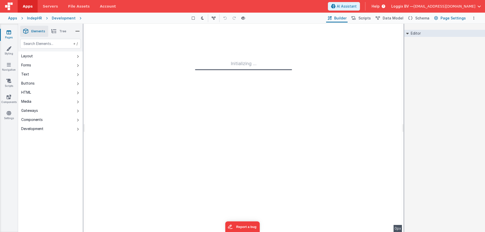
click at [448, 18] on span "Page Settings" at bounding box center [452, 18] width 25 height 5
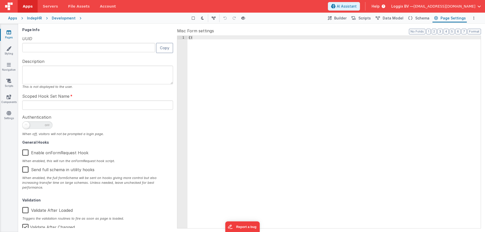
type input "FR_AAF04D1B-23FE-794B-A139-A8CDB5334D1C"
type textarea "Blank Page"
type input "userlist"
checkbox input "false"
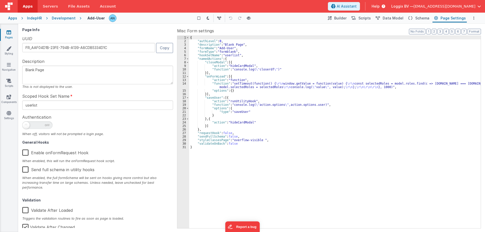
click at [261, 140] on div "{ "authLevel" : 0 , "description" : "Blank Page" , "formName" : "Add-User" , "f…" at bounding box center [334, 135] width 291 height 199
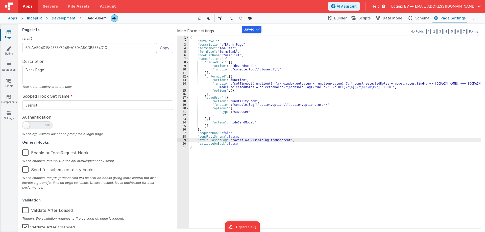
click at [65, 17] on div "Development" at bounding box center [64, 18] width 24 height 5
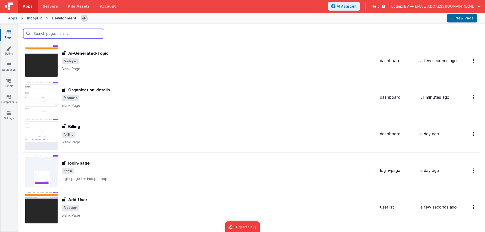
scroll to position [176, 0]
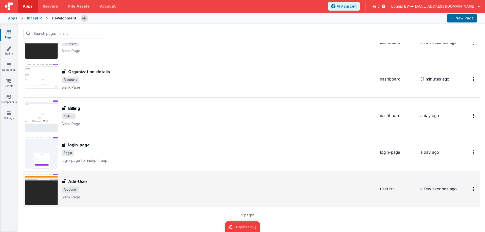
click at [90, 188] on span "/adduser" at bounding box center [219, 190] width 314 height 6
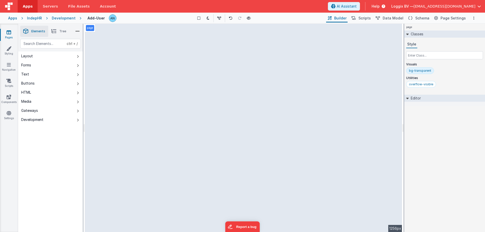
click at [57, 18] on div "Development" at bounding box center [64, 18] width 24 height 5
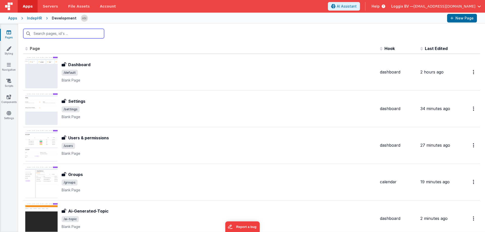
click at [48, 32] on input "text" at bounding box center [63, 34] width 81 height 10
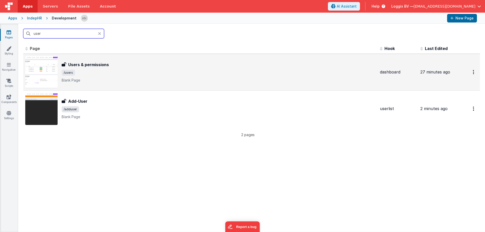
type input "user"
click at [83, 60] on div "Users & permissions Users & permissions /users Blank Page" at bounding box center [200, 72] width 350 height 32
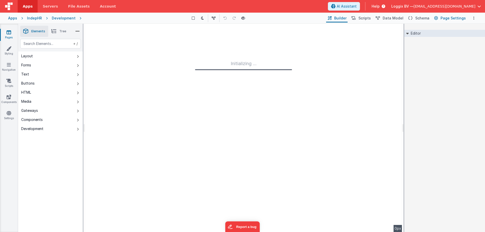
click at [459, 16] on span "Page Settings" at bounding box center [452, 18] width 25 height 5
click at [421, 18] on span "Schema" at bounding box center [422, 18] width 14 height 5
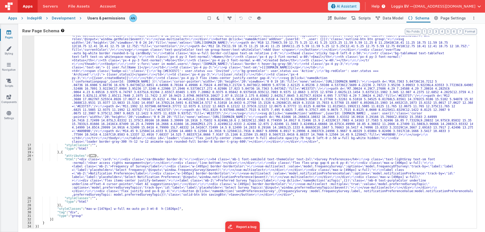
scroll to position [73, 0]
click at [45, 100] on div ""html" : "<div class= \" card \" > \r\n <div class= \" cardHeader border-b \" >…" at bounding box center [253, 163] width 438 height 351
click at [64, 173] on div ""html" : "<div class= \" card \" > \r\n <div class= \" cardHeader border-b \" >…" at bounding box center [253, 163] width 438 height 351
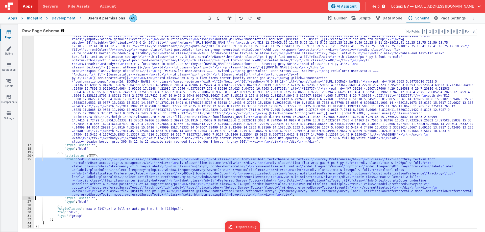
click at [28, 171] on div "25" at bounding box center [28, 176] width 12 height 39
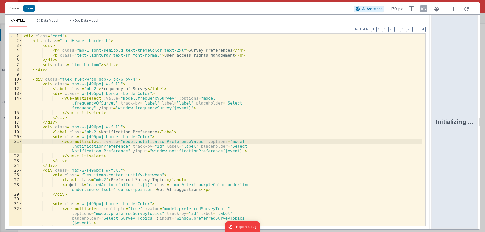
drag, startPoint x: 242, startPoint y: 123, endPoint x: 484, endPoint y: 121, distance: 242.3
click at [484, 121] on html "Cancel Save AI Assistant 179 px HTML Data Model Dev Data Model Format 7 6 5 4 3…" at bounding box center [242, 116] width 485 height 232
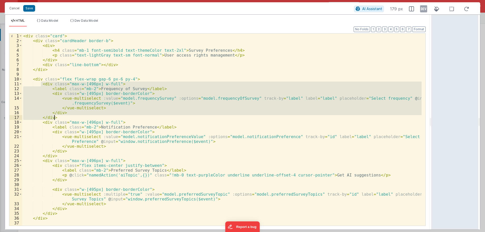
drag, startPoint x: 40, startPoint y: 85, endPoint x: 59, endPoint y: 117, distance: 37.4
click at [59, 117] on div "< div class = "card" > < div class = "cardHeader border-b" > < div > < h4 class…" at bounding box center [221, 137] width 399 height 206
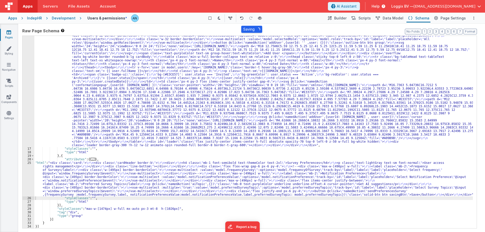
scroll to position [69, 0]
click at [471, 31] on button "Format" at bounding box center [469, 32] width 13 height 6
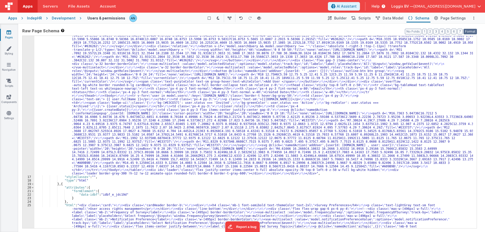
scroll to position [115, 0]
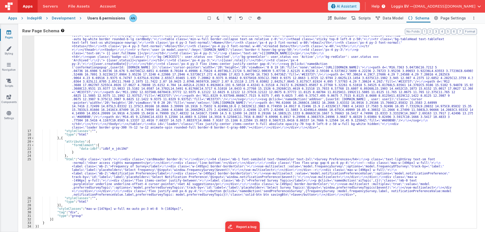
click at [66, 172] on div ""html" : "<div class= \" card \" > \r\n <div class= \" cardHeader border-b \" >…" at bounding box center [253, 149] width 438 height 351
click at [28, 165] on div "25" at bounding box center [28, 176] width 12 height 39
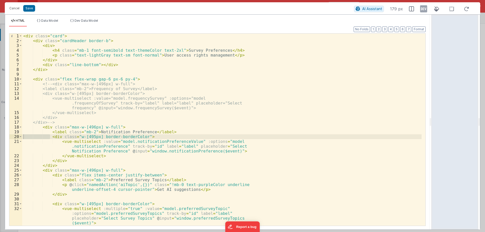
drag, startPoint x: 241, startPoint y: 121, endPoint x: 423, endPoint y: 45, distance: 197.0
click at [446, 117] on html "Cancel Save AI Assistant 179 px HTML Data Model Dev Data Model Format 7 6 5 4 3…" at bounding box center [242, 116] width 485 height 232
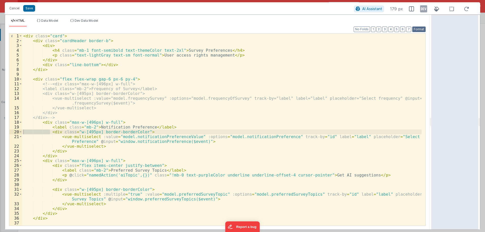
click at [419, 29] on button "Format" at bounding box center [418, 30] width 13 height 6
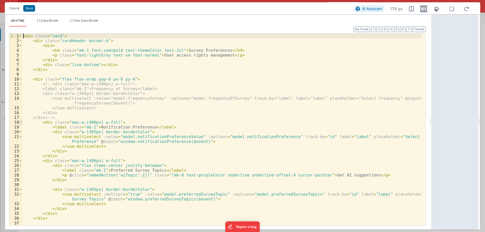
click at [20, 121] on span at bounding box center [20, 122] width 3 height 5
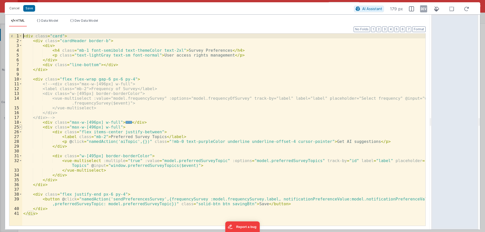
click at [20, 128] on span at bounding box center [20, 127] width 3 height 5
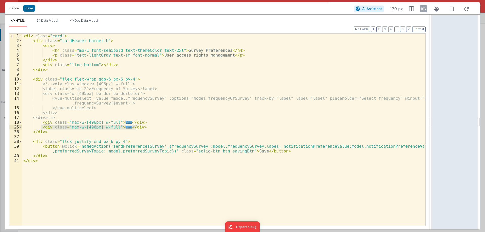
drag, startPoint x: 40, startPoint y: 126, endPoint x: 141, endPoint y: 126, distance: 100.2
click at [141, 126] on div "< div class = "card" > < div class = "cardHeader border-b" > < div > < h4 class…" at bounding box center [223, 135] width 403 height 202
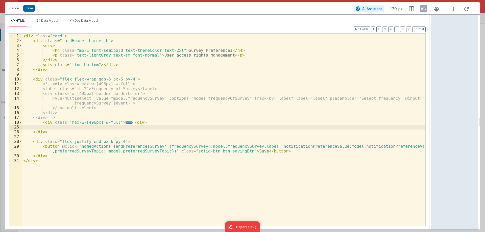
click at [69, 118] on div "< div class = "card" > < div class = "cardHeader border-b" > < div > < h4 class…" at bounding box center [223, 135] width 403 height 202
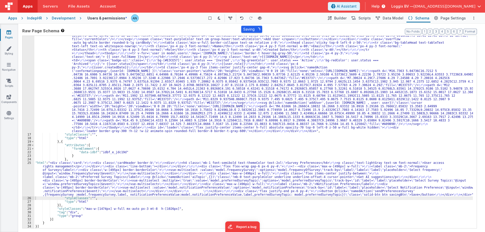
scroll to position [112, 0]
click at [473, 31] on button "Format" at bounding box center [469, 32] width 13 height 6
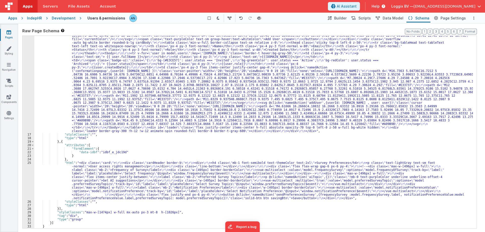
click at [59, 53] on div ""html" : "<div class= \" card \" > \r\n <div class= \" cardHeader border-b \" >…" at bounding box center [253, 152] width 438 height 351
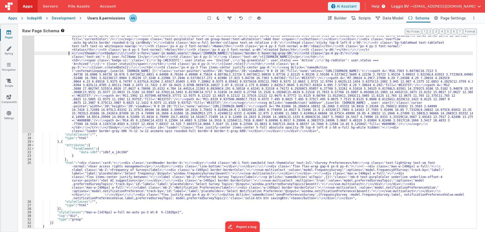
scroll to position [115, 0]
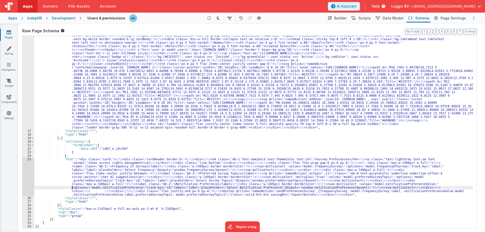
click at [73, 188] on div ""html" : "<div class= \" card \" > \r\n <div class= \" cardHeader border-b \" >…" at bounding box center [253, 149] width 438 height 351
click at [29, 169] on div "25" at bounding box center [28, 176] width 12 height 39
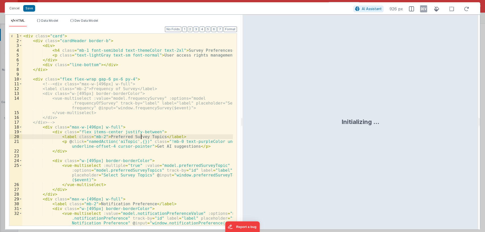
click at [105, 79] on div "< div class = "card" > < div class = "cardHeader border-b" > < div > < h4 class…" at bounding box center [127, 135] width 210 height 202
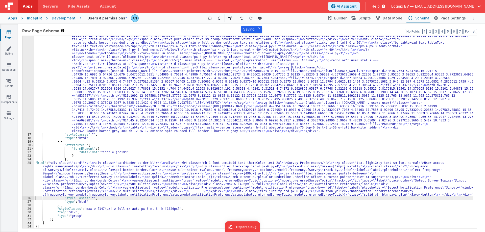
scroll to position [112, 0]
click at [69, 16] on div "Development" at bounding box center [64, 18] width 24 height 5
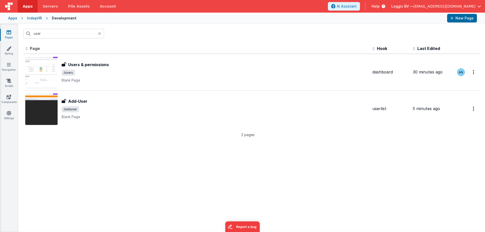
click at [100, 33] on icon at bounding box center [99, 34] width 3 height 4
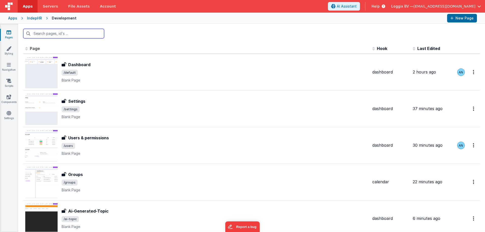
click at [62, 37] on input "text" at bounding box center [63, 34] width 81 height 10
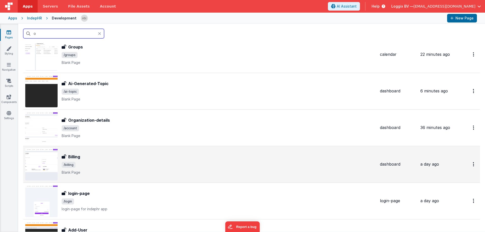
scroll to position [125, 0]
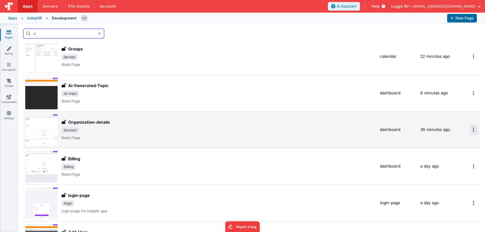
type input "o"
click at [472, 127] on icon "Options" at bounding box center [472, 129] width 1 height 4
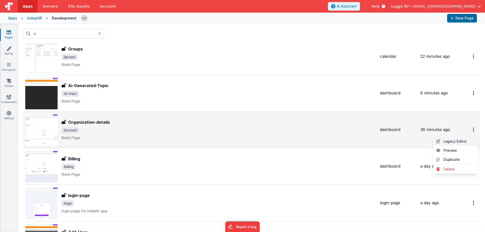
click at [457, 138] on link "Legacy Editor" at bounding box center [455, 141] width 44 height 9
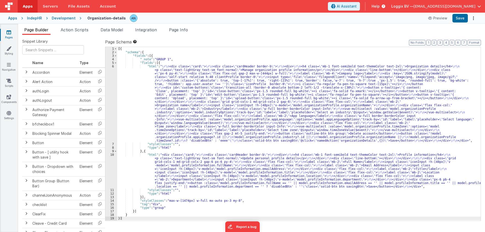
click at [148, 89] on div "[{ "schema" : { "fields" : [{ "_note" : "GROUP 1" , "fields" : [{ "html" : " \r…" at bounding box center [298, 137] width 363 height 181
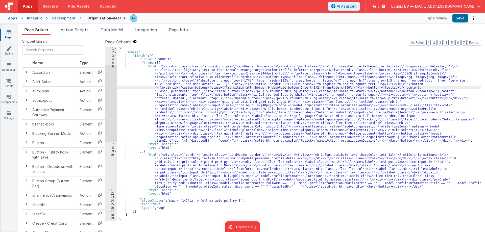
click at [107, 67] on div "6" at bounding box center [111, 104] width 12 height 78
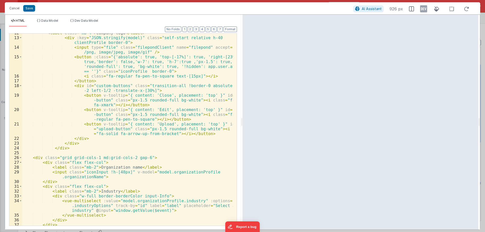
scroll to position [106, 0]
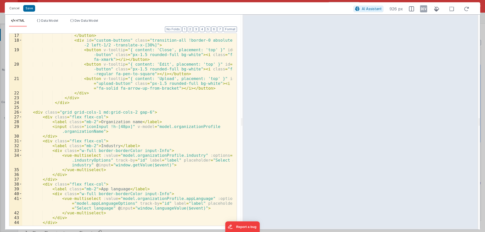
click at [140, 111] on div "</ button > < div id = "custom-buttons" class = "transition-all !border-0 absol…" at bounding box center [127, 134] width 210 height 202
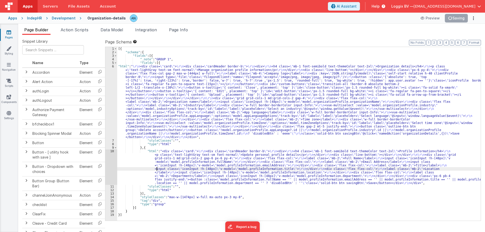
click at [156, 169] on div "[{ "schema" : { "fields" : [{ "_note" : "GROUP 1" , "fields" : [{ "html" : " \r…" at bounding box center [298, 137] width 363 height 181
click at [110, 161] on div "10" at bounding box center [111, 166] width 12 height 35
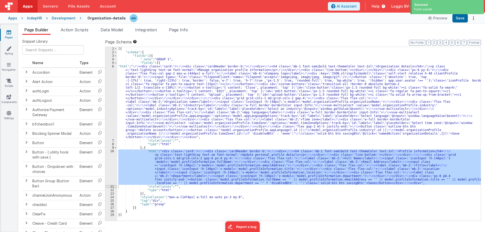
click at [108, 157] on div "10" at bounding box center [111, 166] width 12 height 35
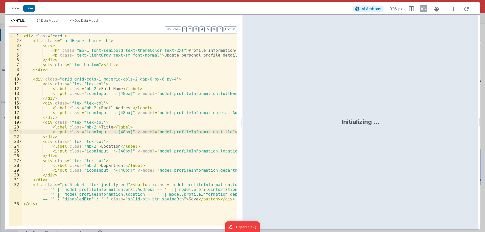
click at [141, 80] on div "< div class = "card" > < div class = "cardHeader border-b" > < div > < h4 class…" at bounding box center [129, 135] width 214 height 202
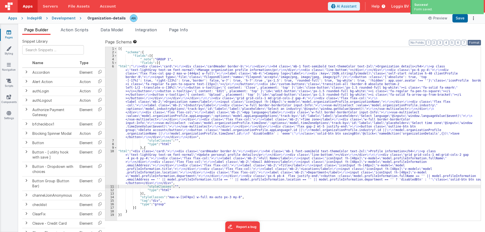
click at [476, 40] on button "Format" at bounding box center [473, 43] width 13 height 6
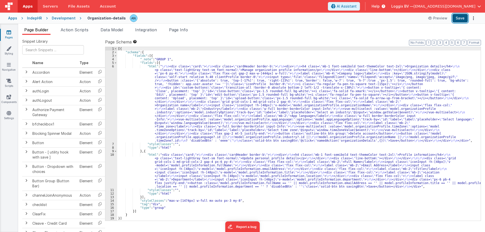
click at [457, 19] on button "Save" at bounding box center [459, 18] width 15 height 9
click at [151, 98] on div "[{ "schema" : { "fields" : [{ "_note" : "GROUP 1" , "fields" : [{ "html" : " \r…" at bounding box center [298, 137] width 363 height 181
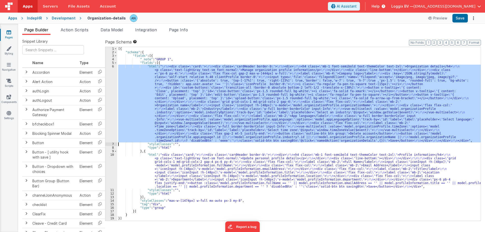
click at [113, 73] on div "6" at bounding box center [111, 104] width 12 height 78
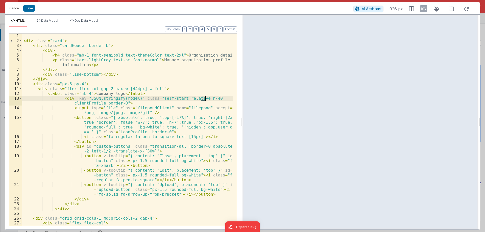
drag, startPoint x: 201, startPoint y: 98, endPoint x: 206, endPoint y: 98, distance: 5.6
click at [206, 98] on div "< div class = "card" > < div class = "cardHeader border-b" > < div > < h4 class…" at bounding box center [127, 137] width 210 height 206
click at [30, 7] on button "Save" at bounding box center [29, 8] width 12 height 7
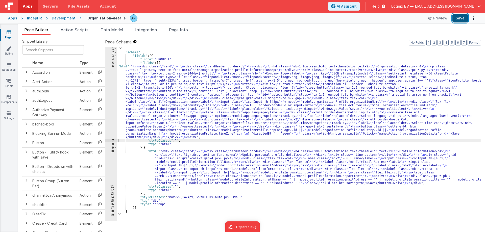
click at [463, 15] on button "Save" at bounding box center [459, 18] width 15 height 9
click at [478, 41] on button "Format" at bounding box center [473, 43] width 13 height 6
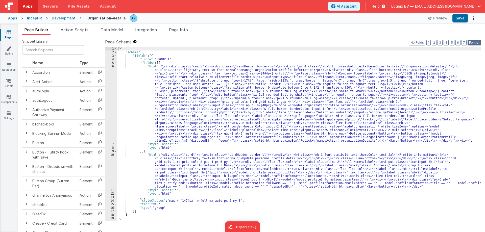
click at [472, 42] on button "Format" at bounding box center [473, 43] width 13 height 6
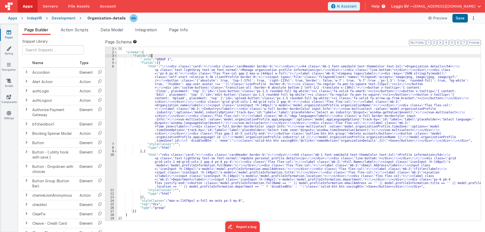
click at [174, 57] on div "[{ "schema" : { "fields" : [{ "_note" : "GROUP 1" , "fields" : [{ "html" : " \r…" at bounding box center [298, 137] width 363 height 181
click at [148, 52] on div "[{ "schema" : { "fields" : [{ "_note" : "GROUP 1" , "fields" : [{ "html" : " \r…" at bounding box center [298, 137] width 363 height 181
click at [127, 48] on div "[{ "schema" : { "fields" : [{ "_note" : "GROUP 1" , "fields" : [{ "html" : " \r…" at bounding box center [298, 137] width 363 height 181
